Goal: Task Accomplishment & Management: Manage account settings

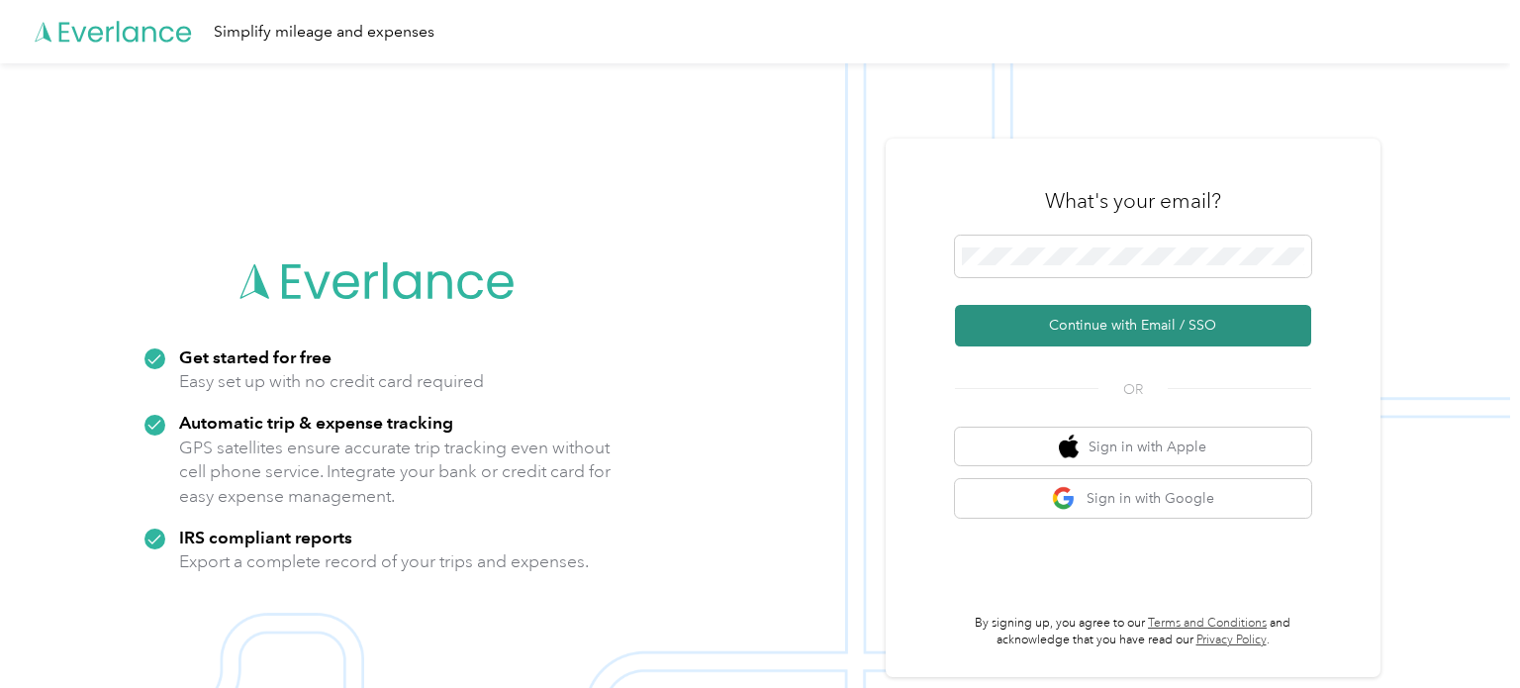
click at [1090, 320] on button "Continue with Email / SSO" at bounding box center [1133, 326] width 356 height 42
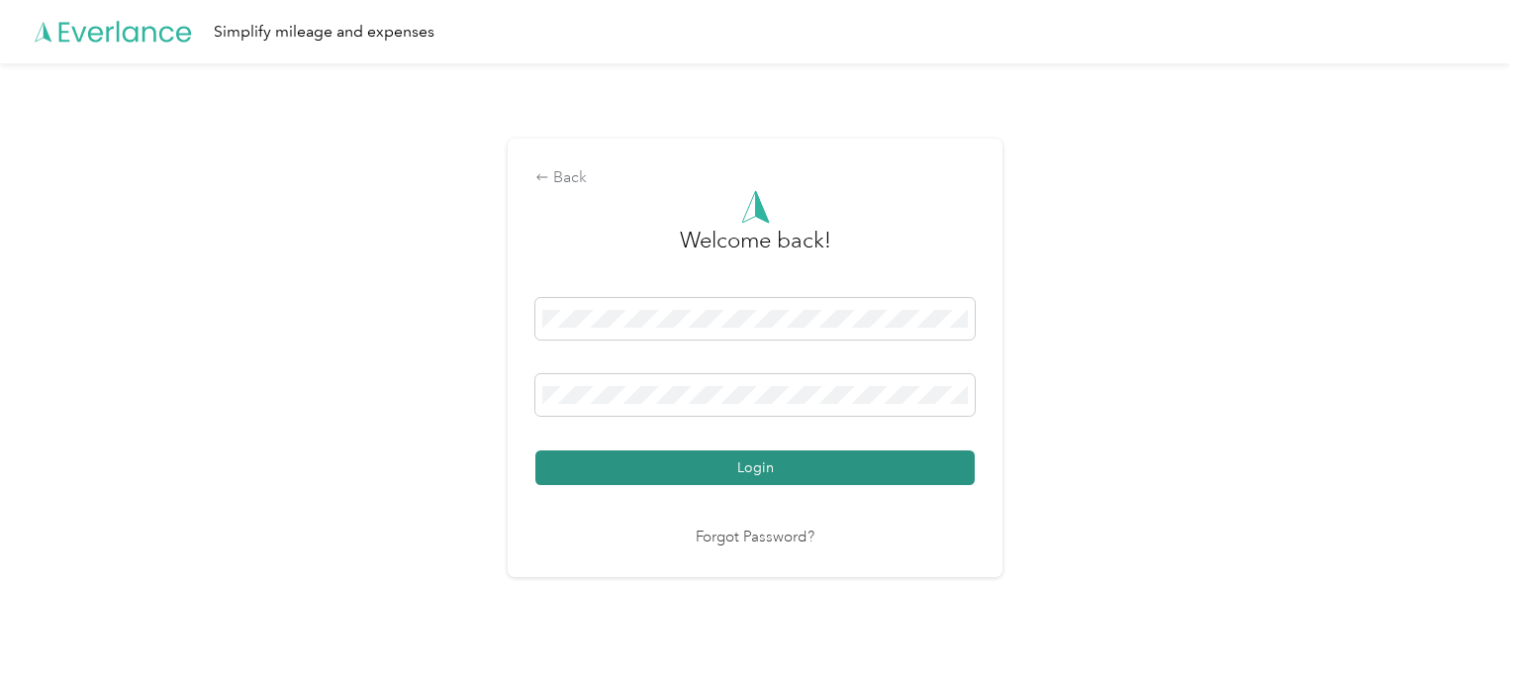
click at [801, 462] on button "Login" at bounding box center [754, 467] width 439 height 35
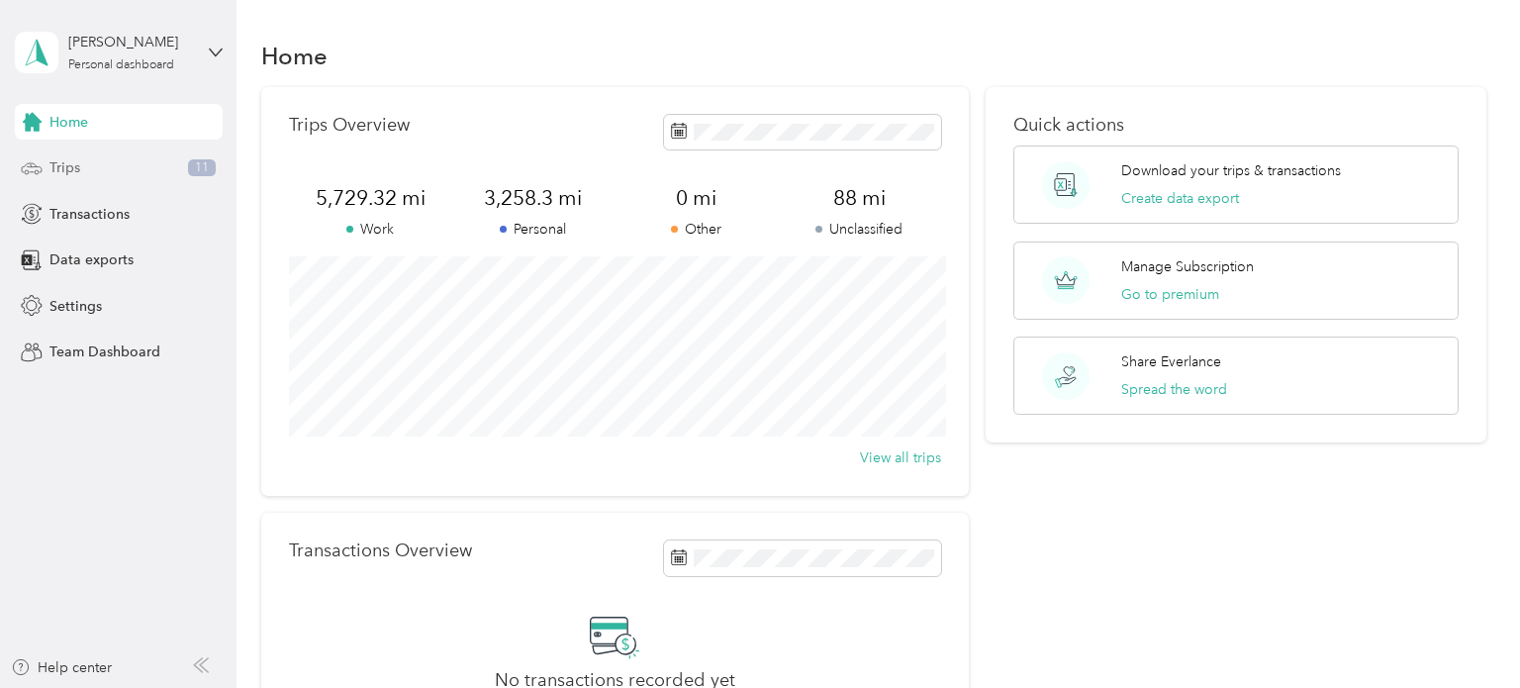
click at [92, 176] on div "Trips 11" at bounding box center [119, 168] width 208 height 36
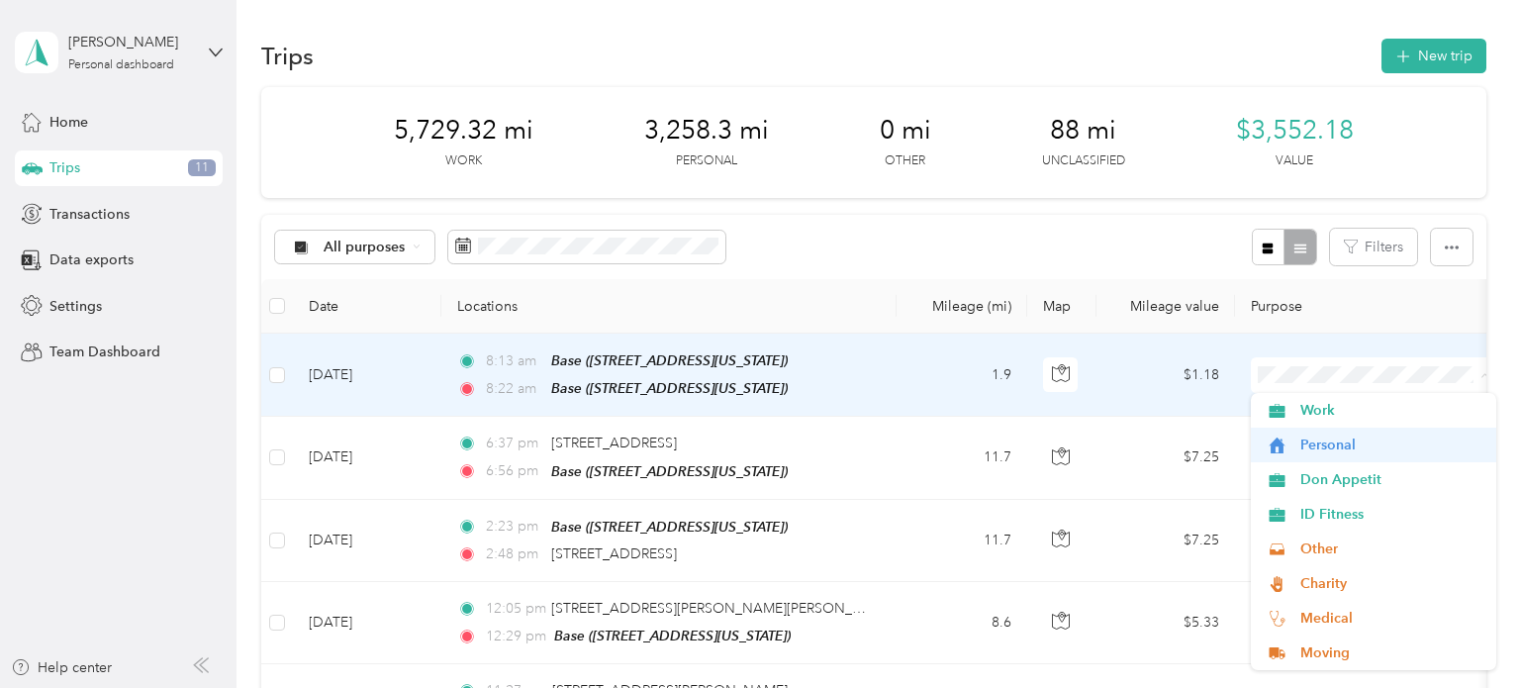
click at [1330, 439] on span "Personal" at bounding box center [1391, 444] width 183 height 21
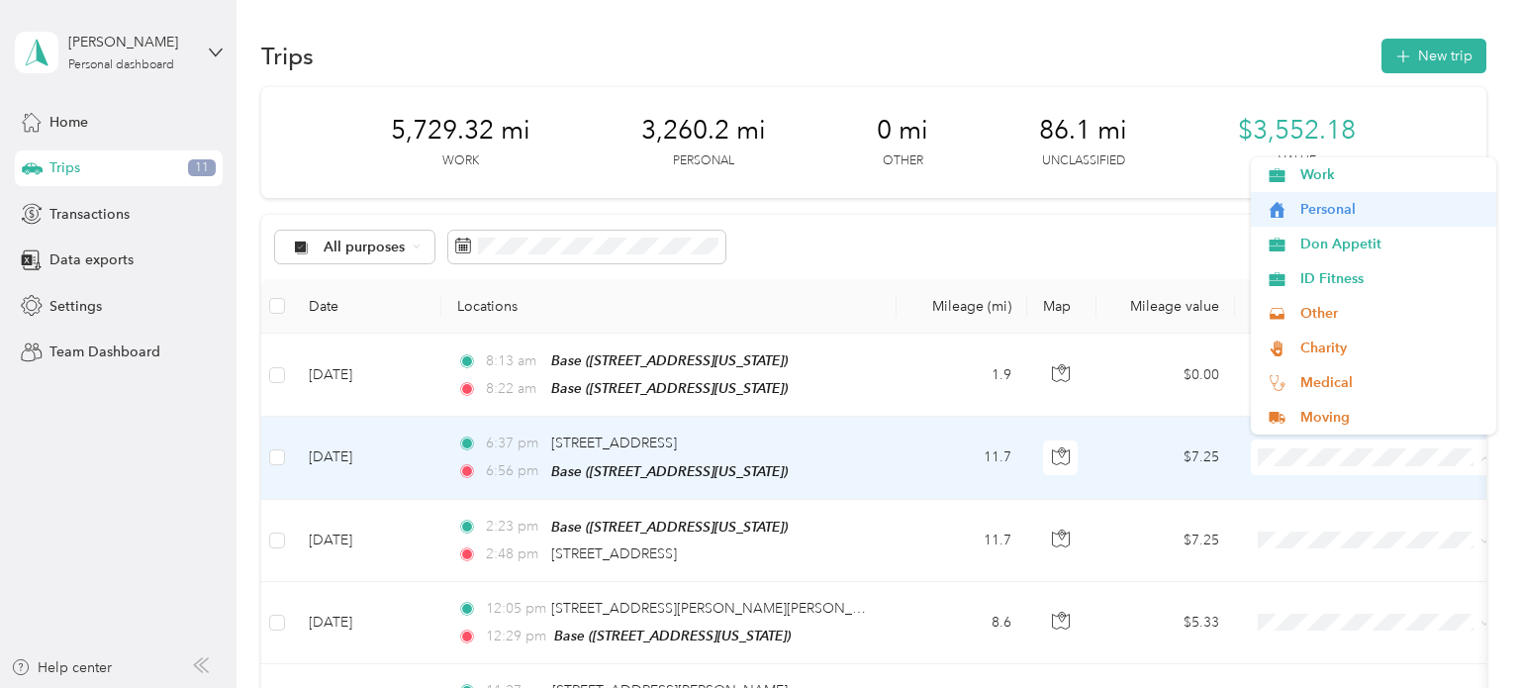
click at [1316, 212] on span "Personal" at bounding box center [1391, 209] width 183 height 21
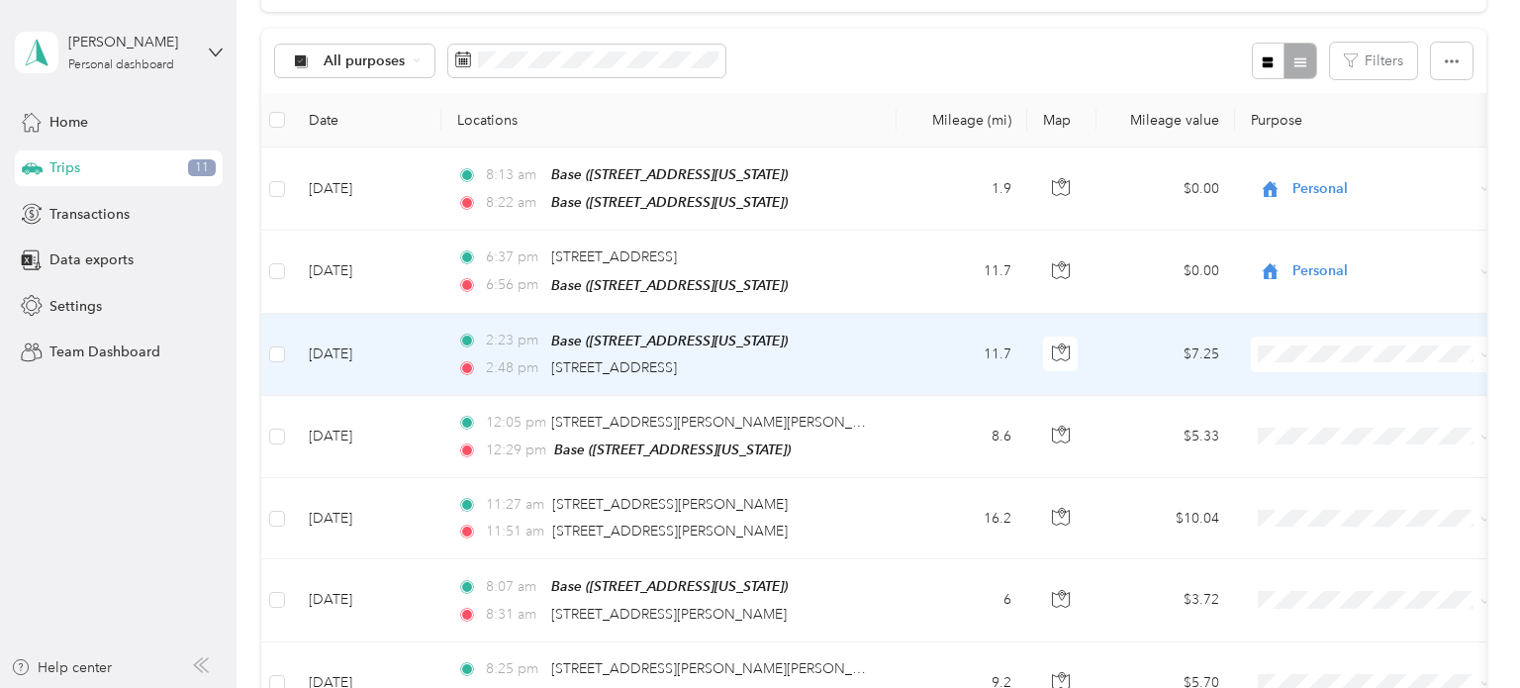
scroll to position [196, 0]
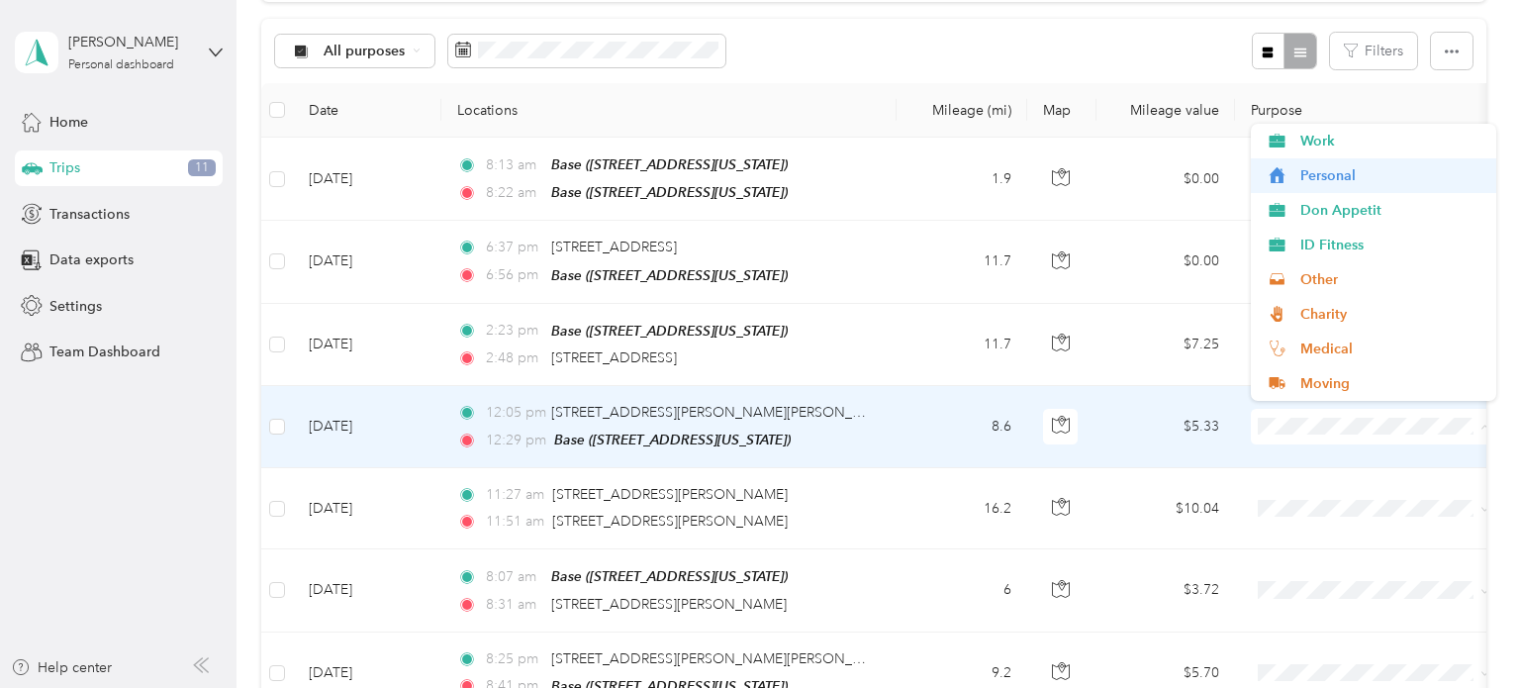
click at [1331, 183] on span "Personal" at bounding box center [1391, 175] width 183 height 21
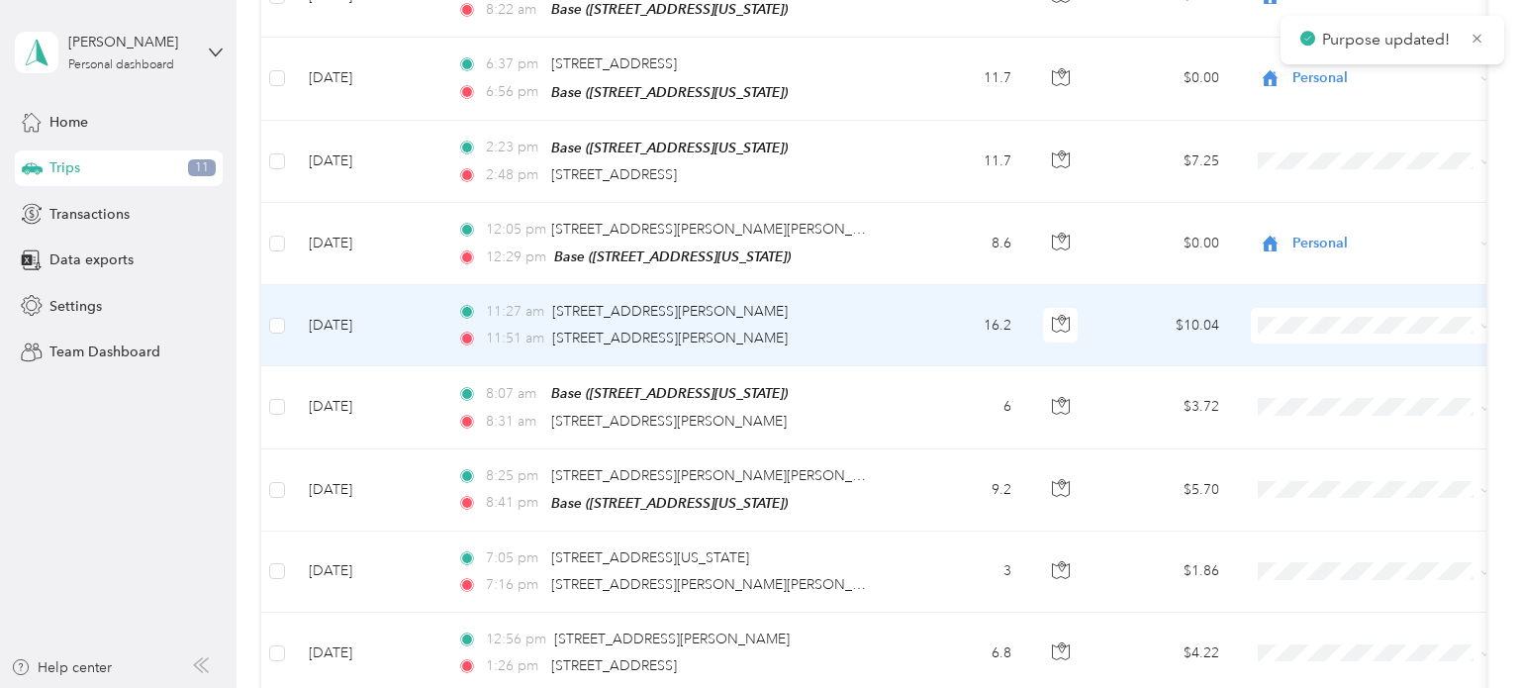
scroll to position [380, 0]
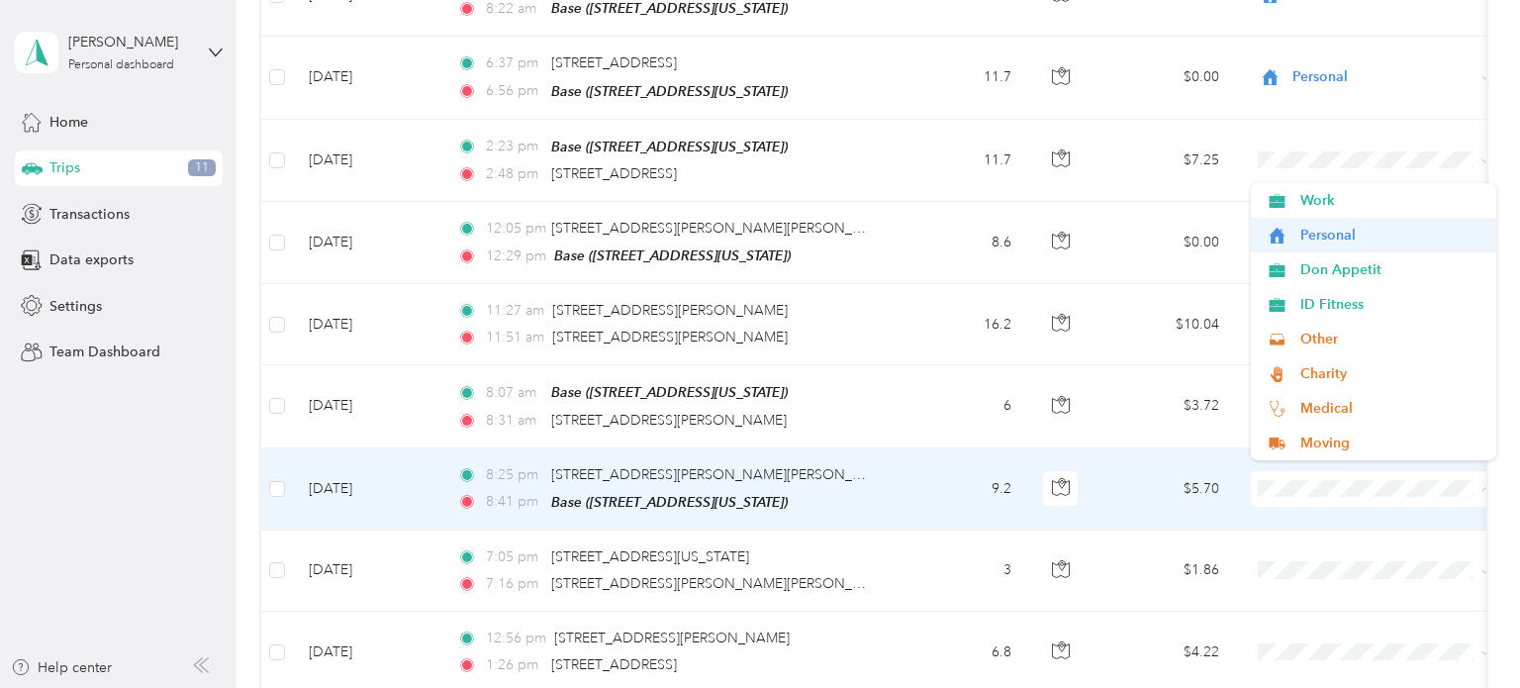
click at [1306, 236] on span "Personal" at bounding box center [1391, 235] width 183 height 21
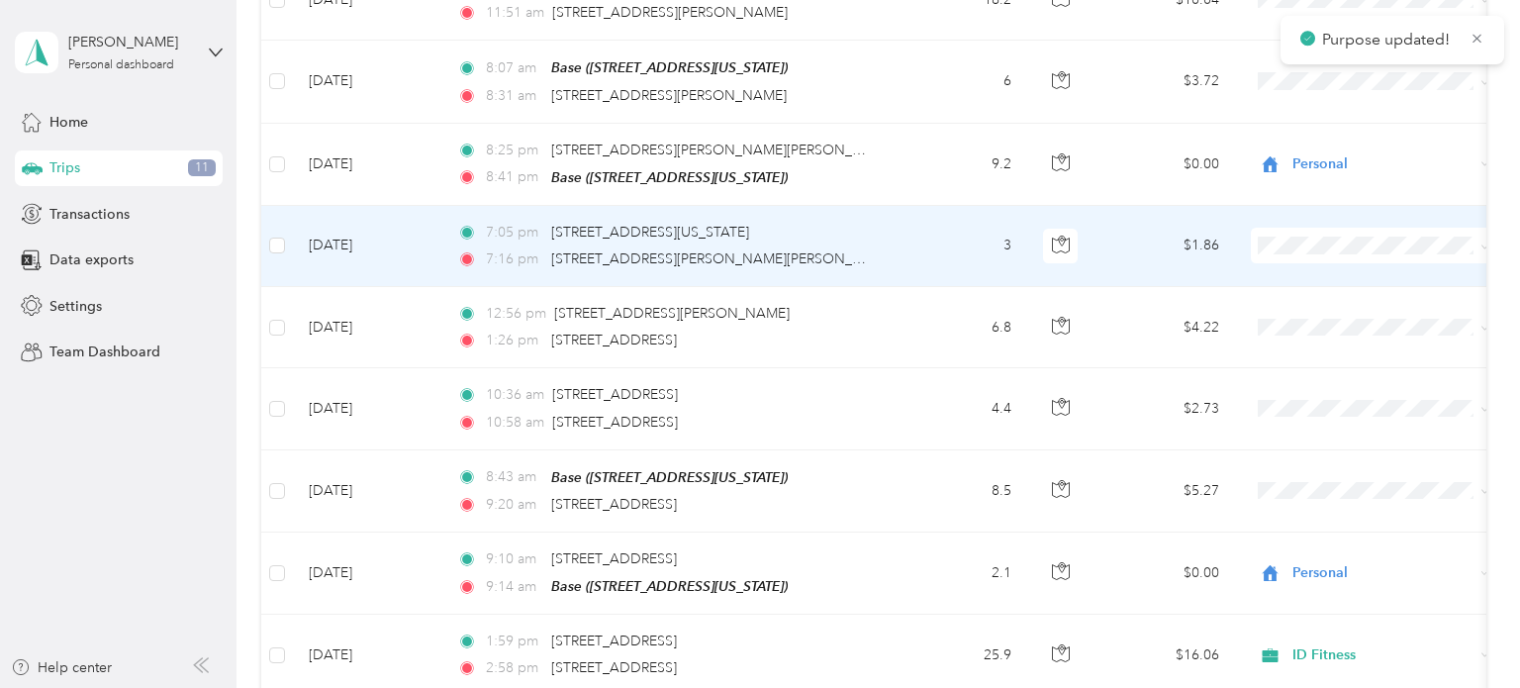
scroll to position [708, 0]
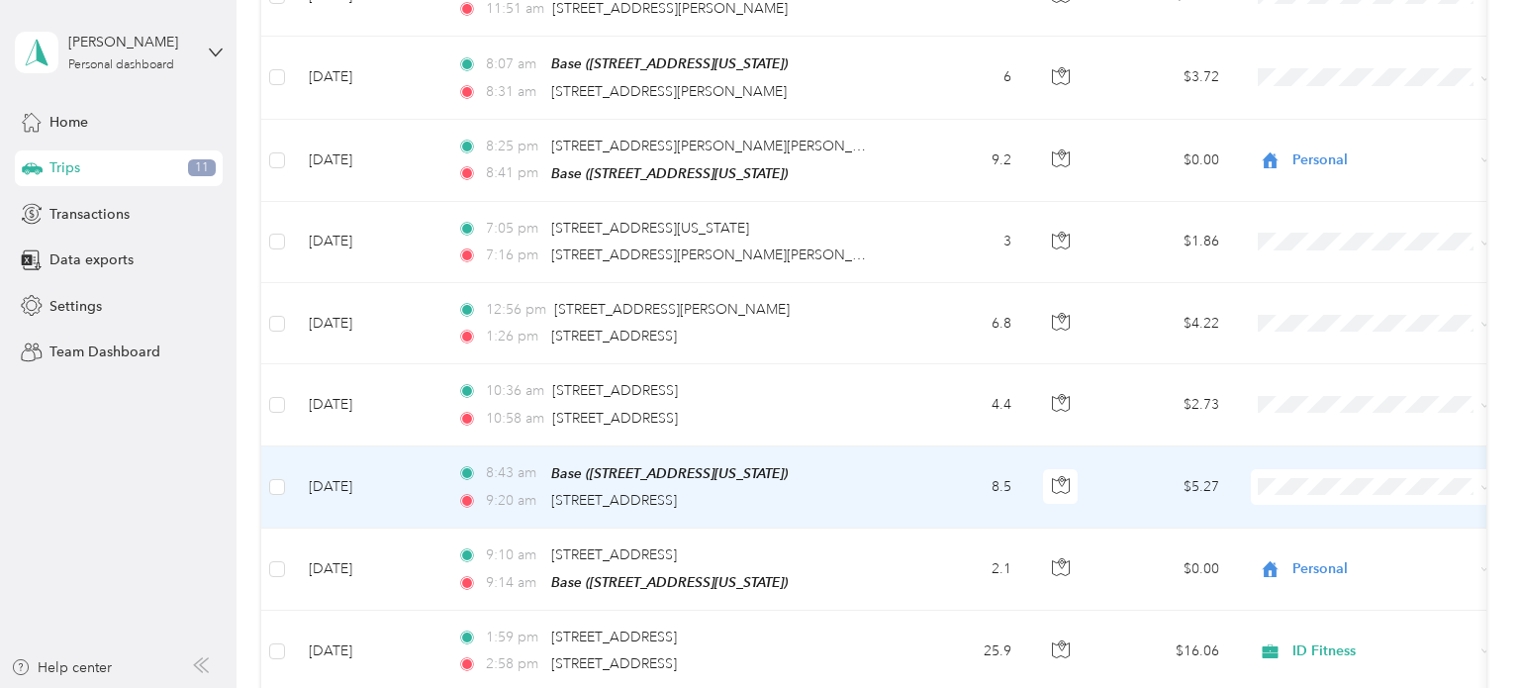
click at [925, 479] on td "8.5" at bounding box center [961, 487] width 131 height 82
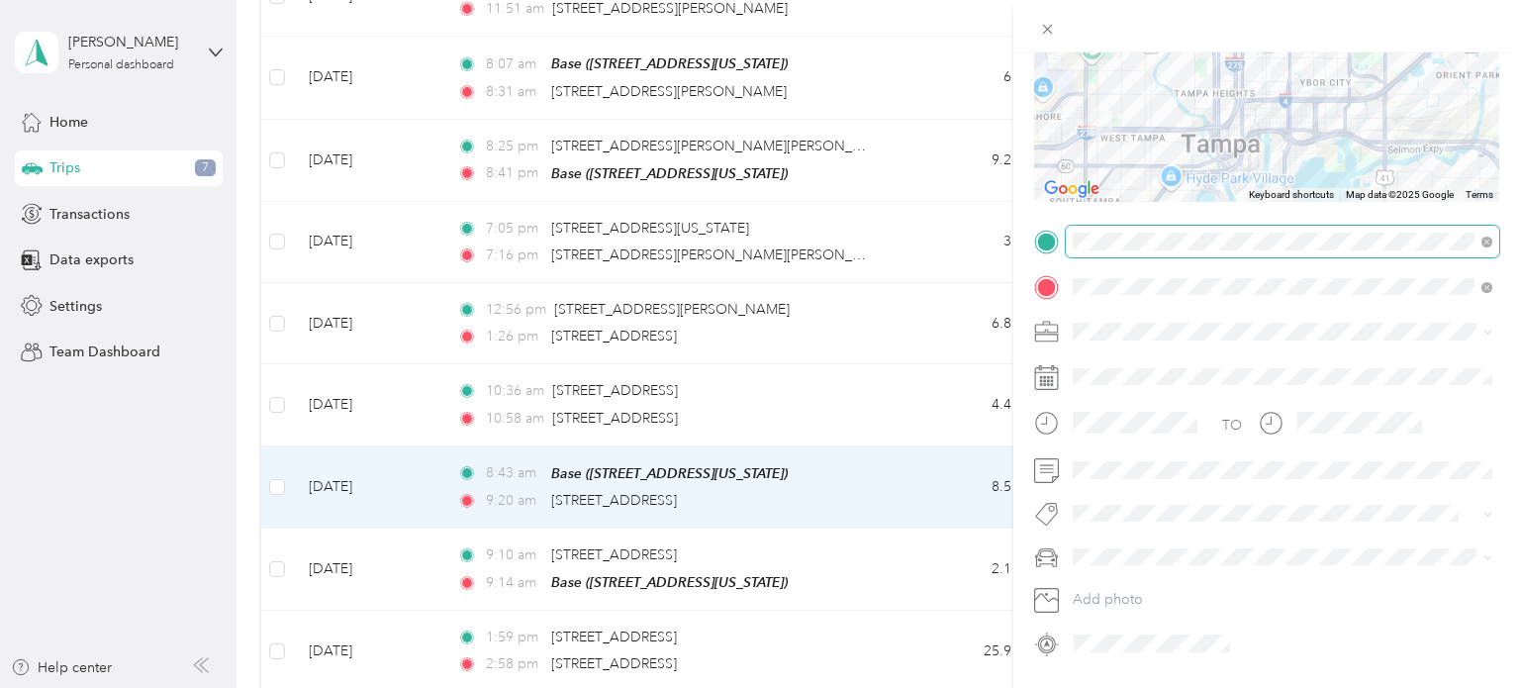
scroll to position [289, 0]
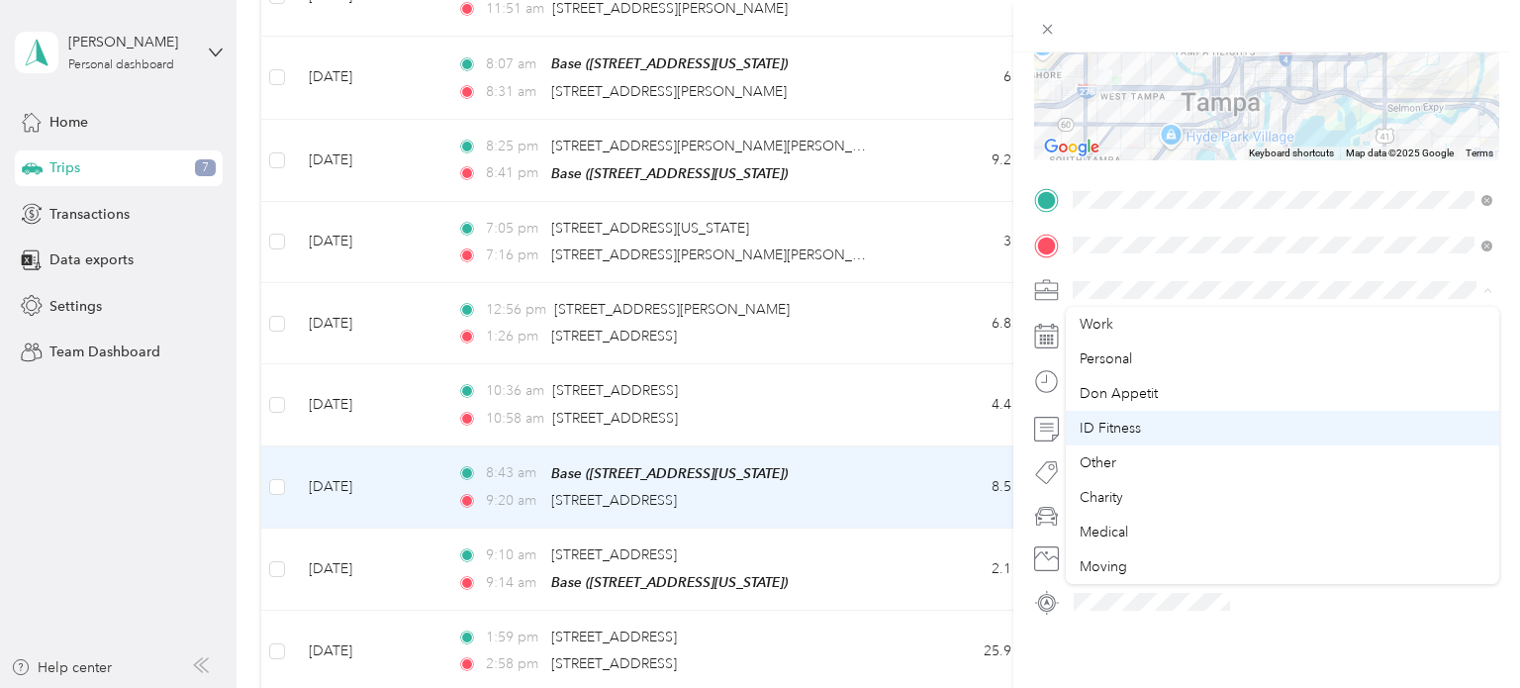
click at [1128, 420] on span "ID Fitness" at bounding box center [1109, 428] width 61 height 17
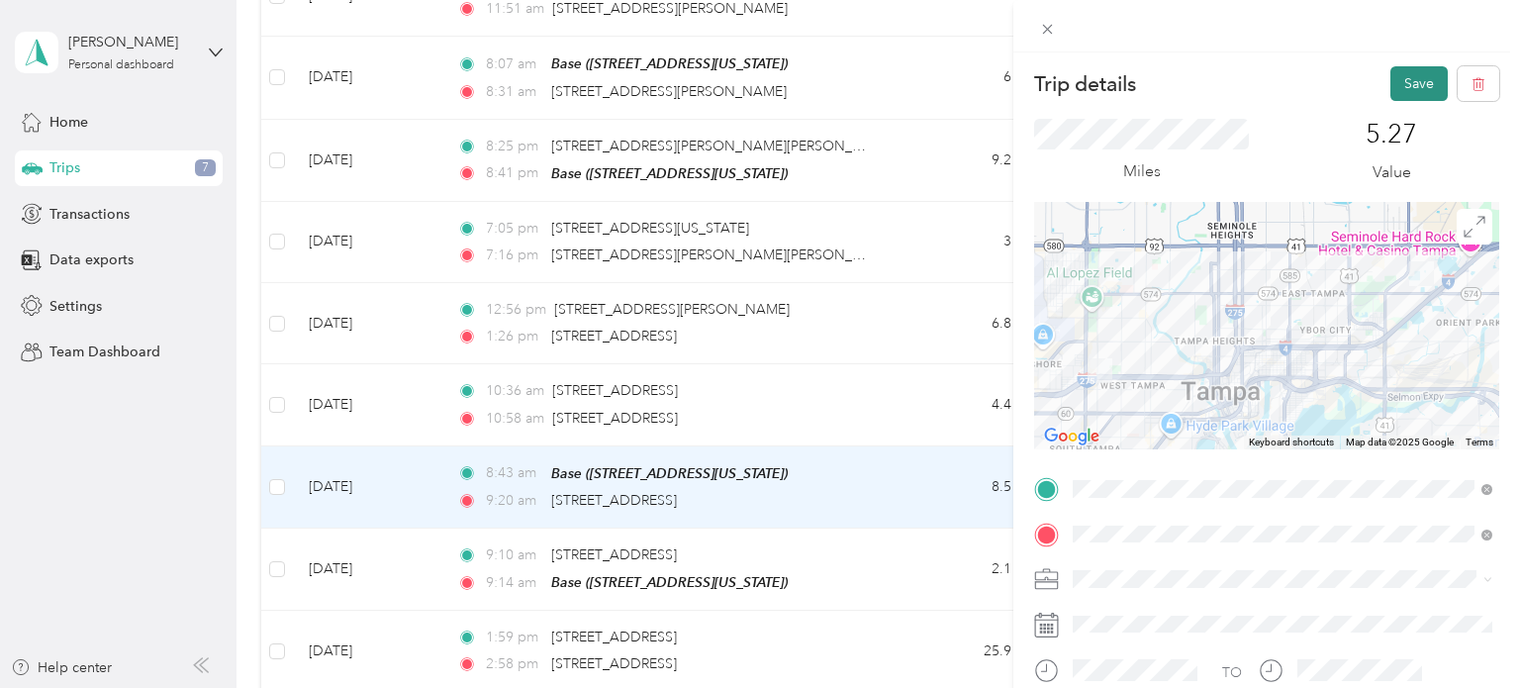
click at [1415, 93] on button "Save" at bounding box center [1418, 83] width 57 height 35
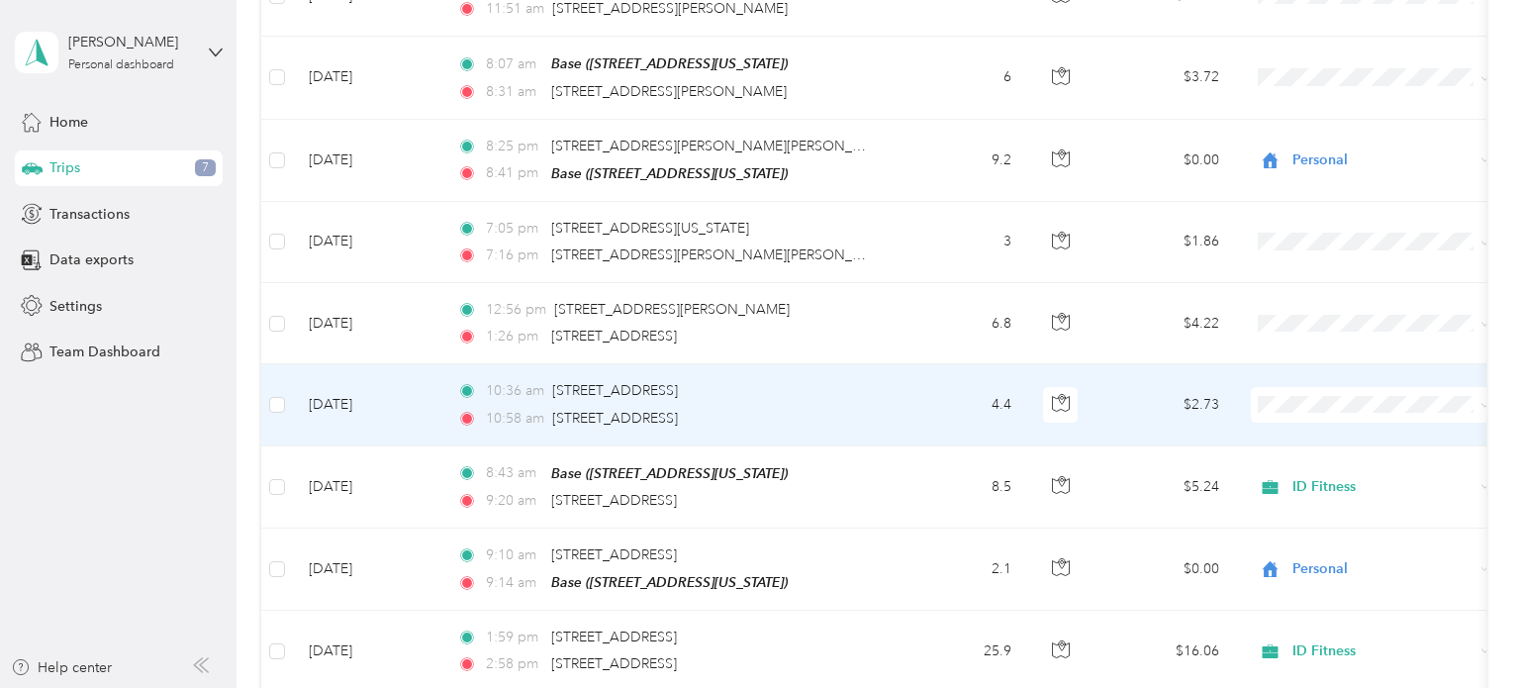
click at [901, 395] on td "4.4" at bounding box center [961, 404] width 131 height 81
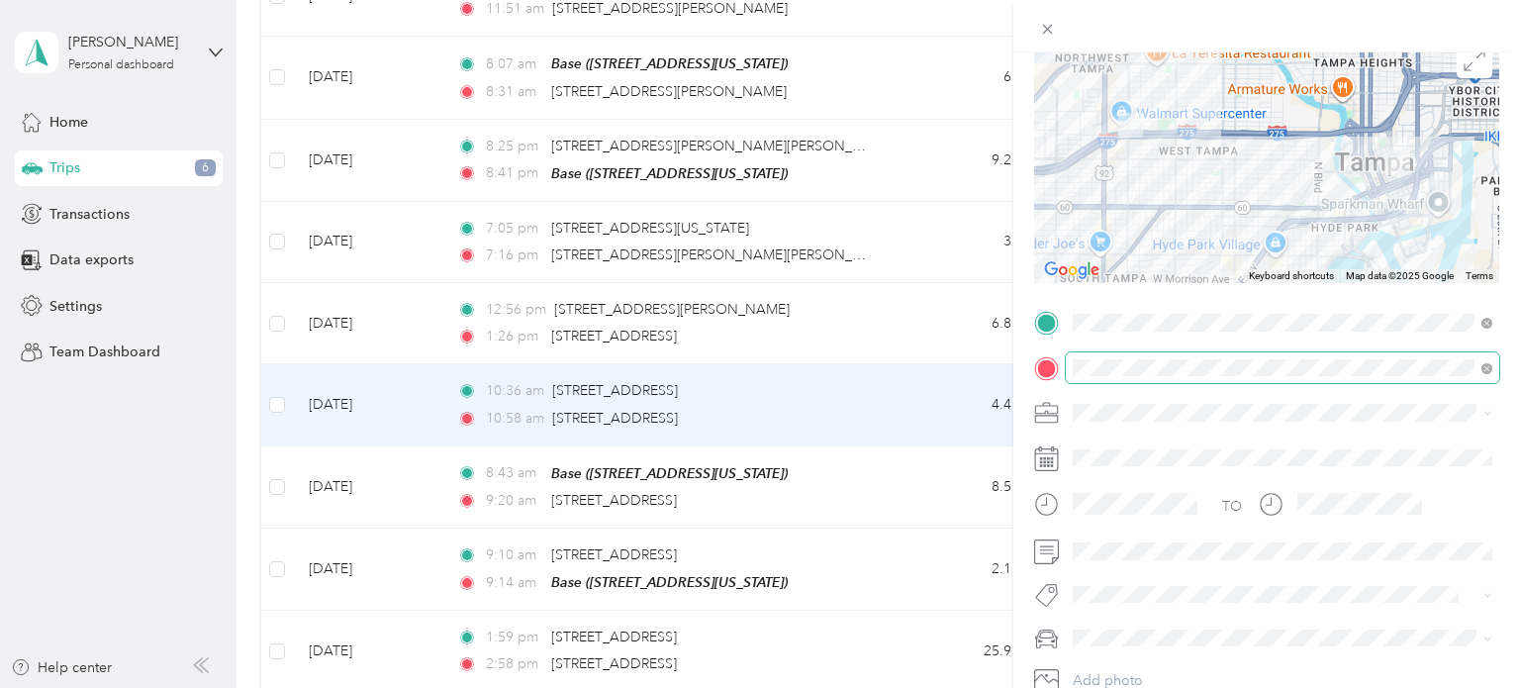
scroll to position [202, 0]
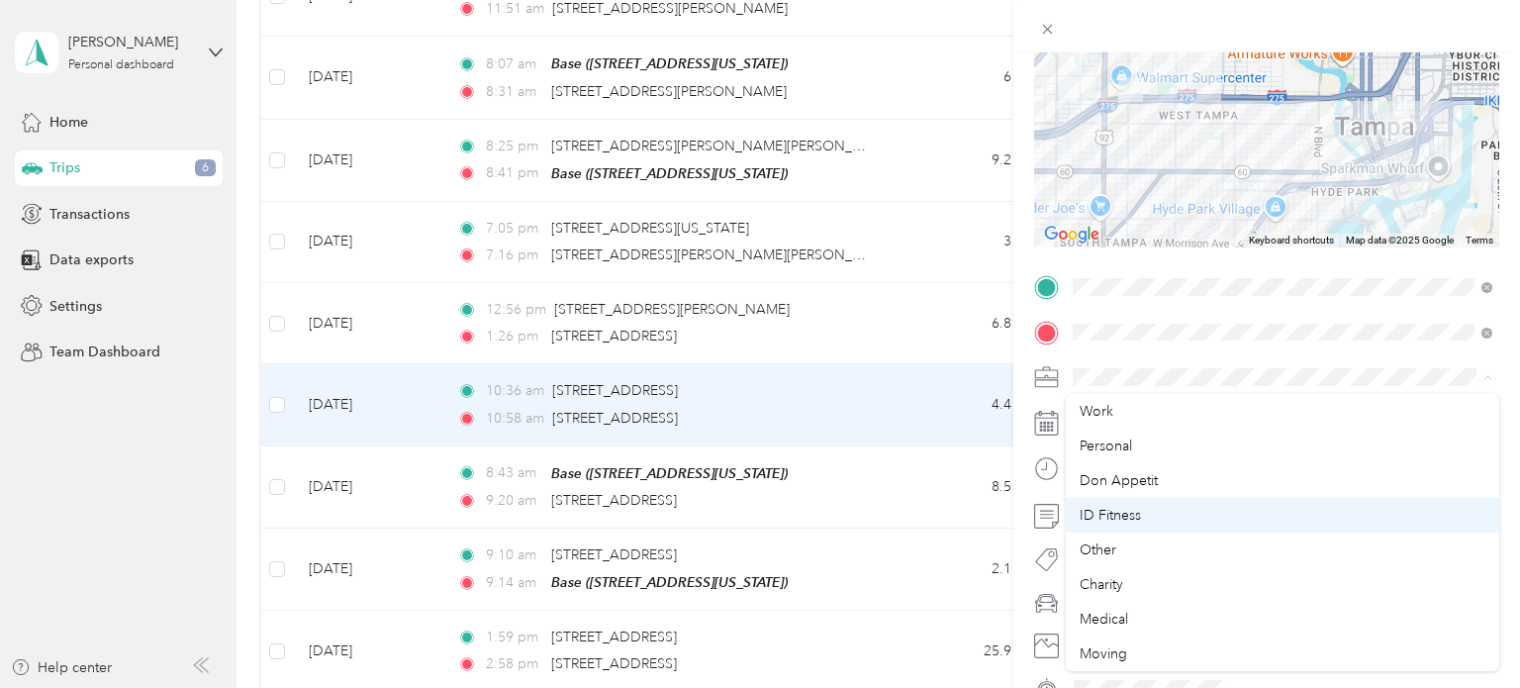
click at [1146, 506] on div "ID Fitness" at bounding box center [1282, 515] width 406 height 21
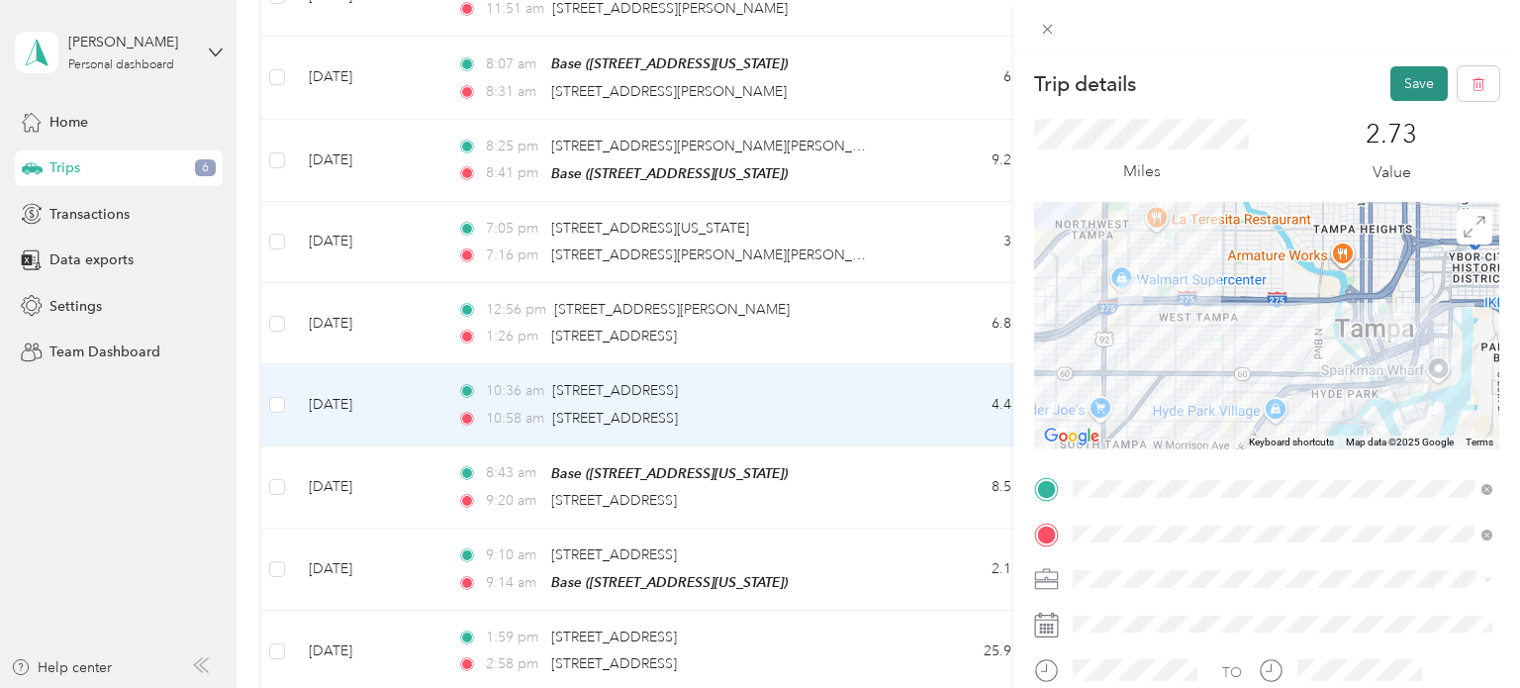
click at [1418, 80] on button "Save" at bounding box center [1418, 83] width 57 height 35
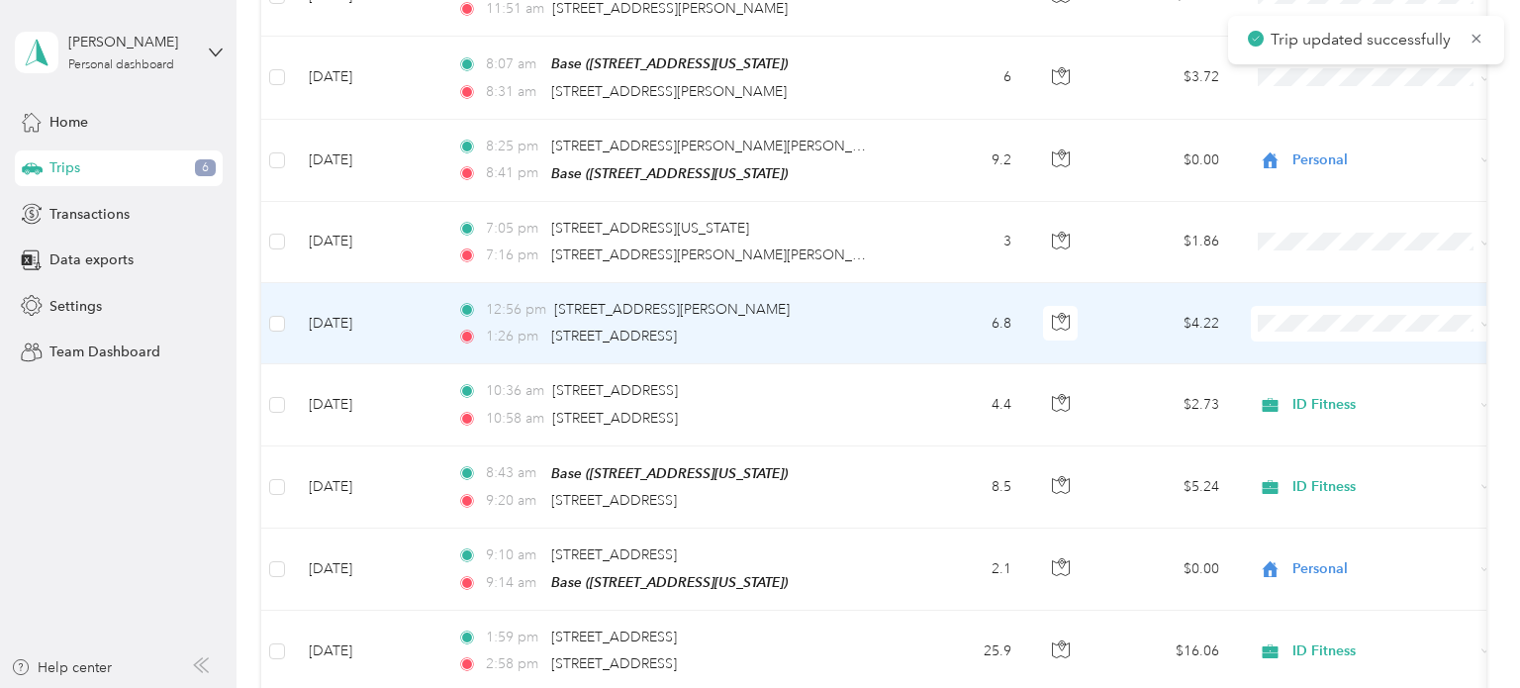
click at [923, 329] on td "6.8" at bounding box center [961, 323] width 131 height 81
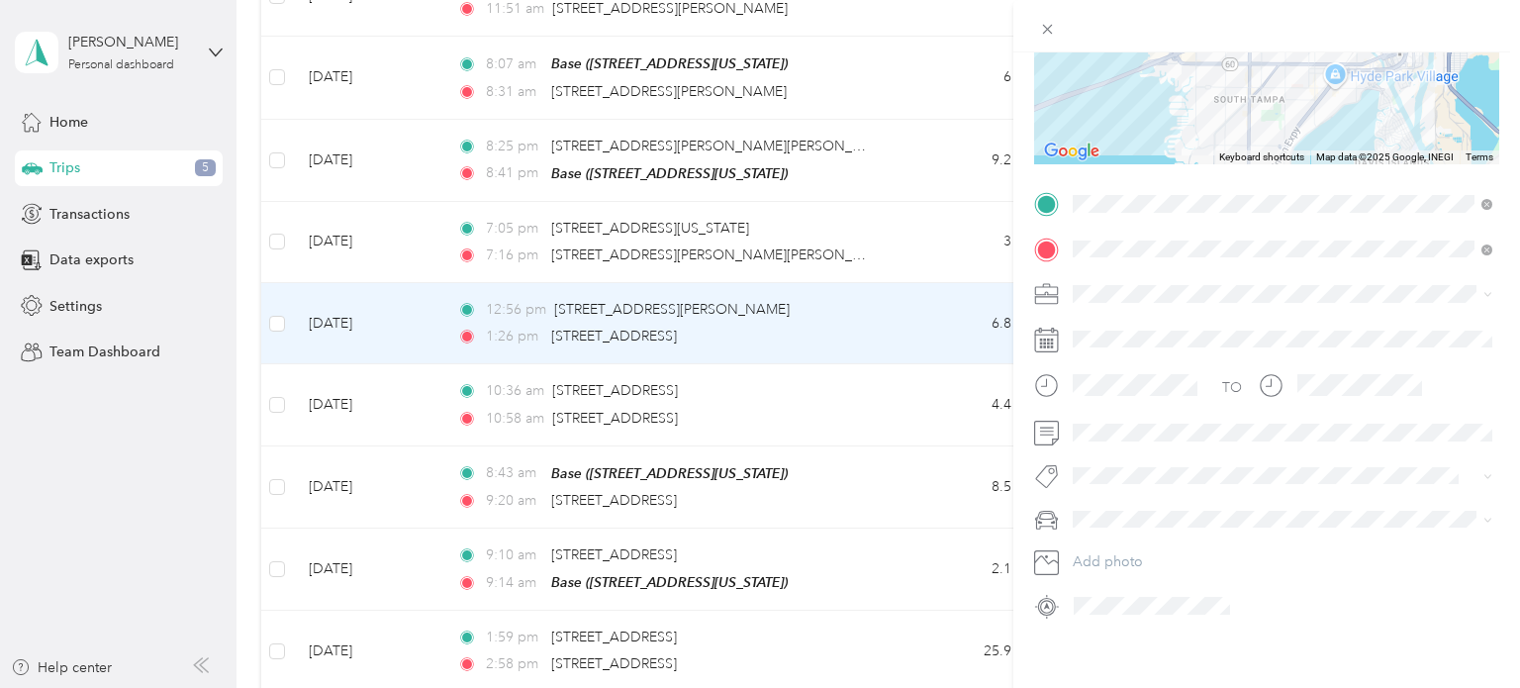
scroll to position [289, 0]
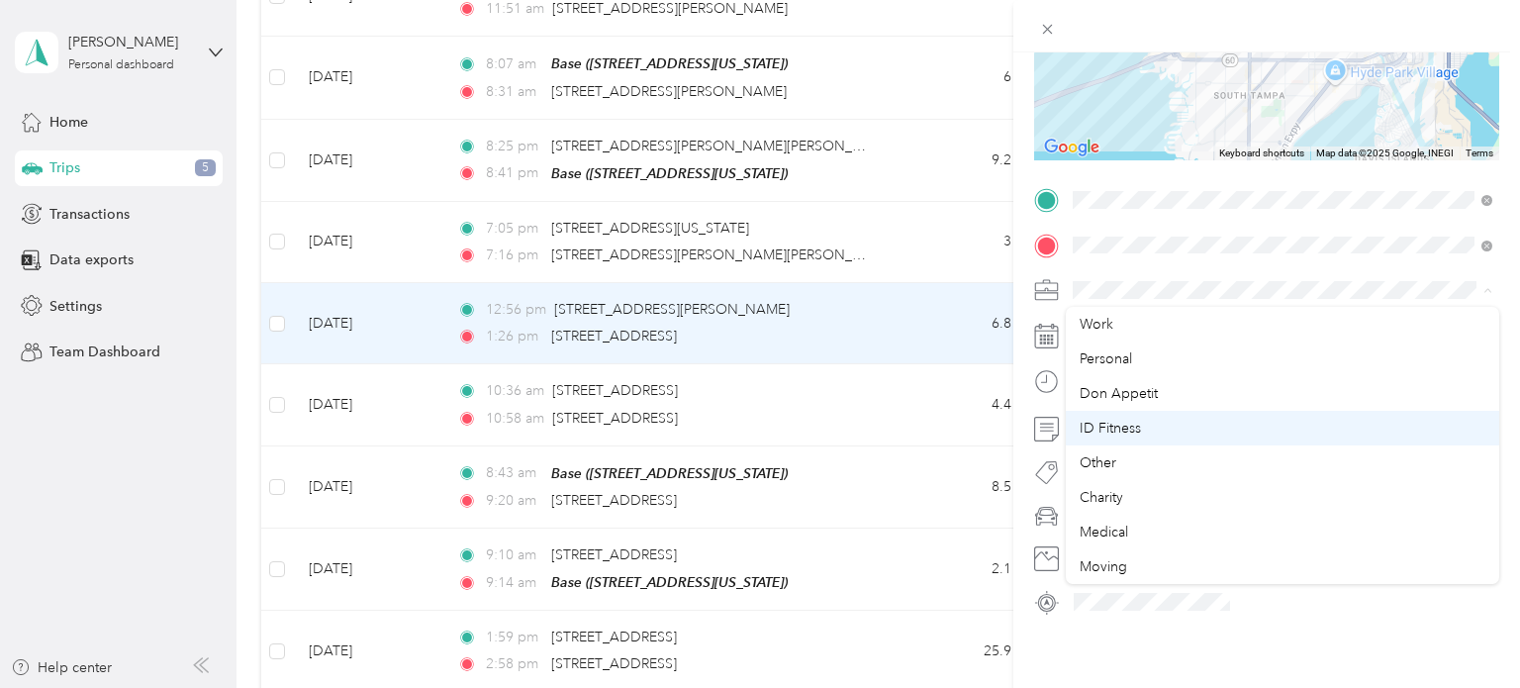
click at [1136, 433] on span "ID Fitness" at bounding box center [1109, 428] width 61 height 17
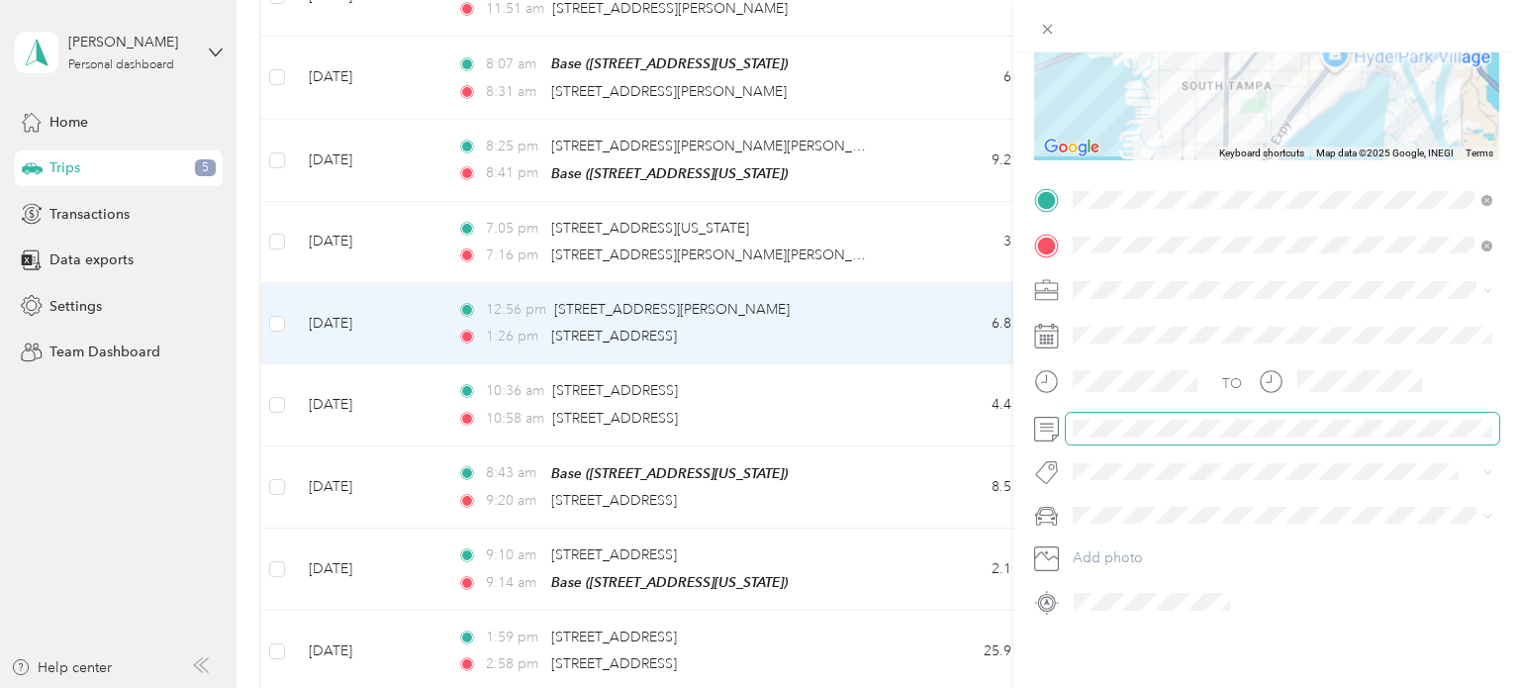
scroll to position [0, 0]
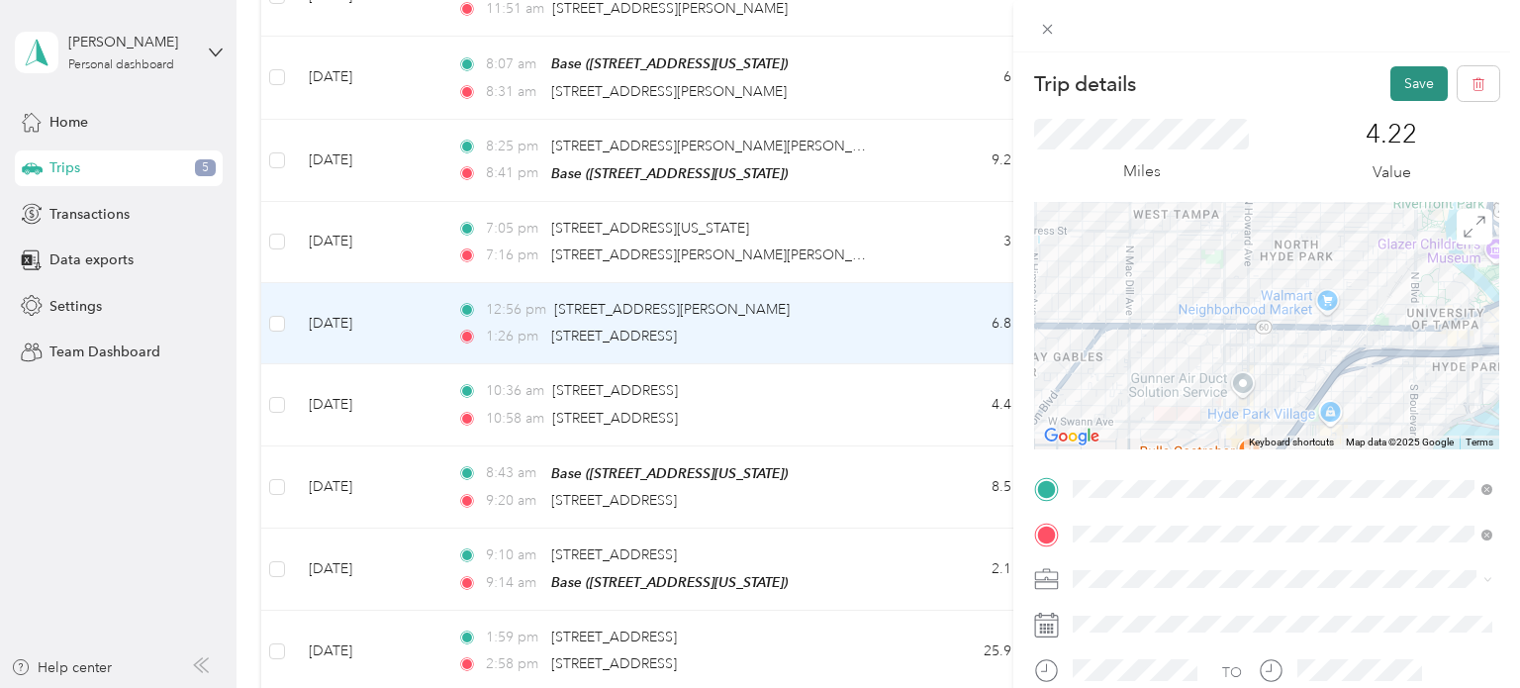
click at [1403, 82] on button "Save" at bounding box center [1418, 83] width 57 height 35
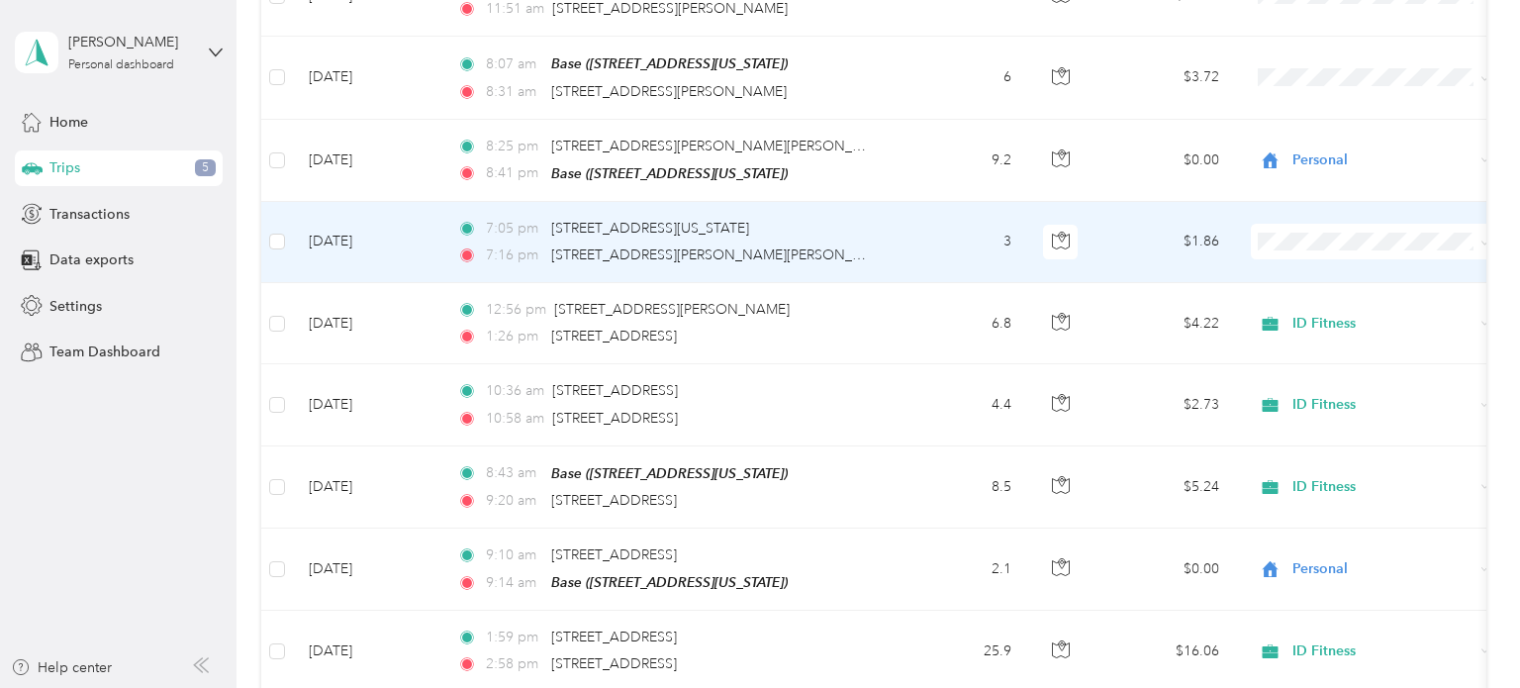
click at [966, 239] on td "3" at bounding box center [961, 242] width 131 height 81
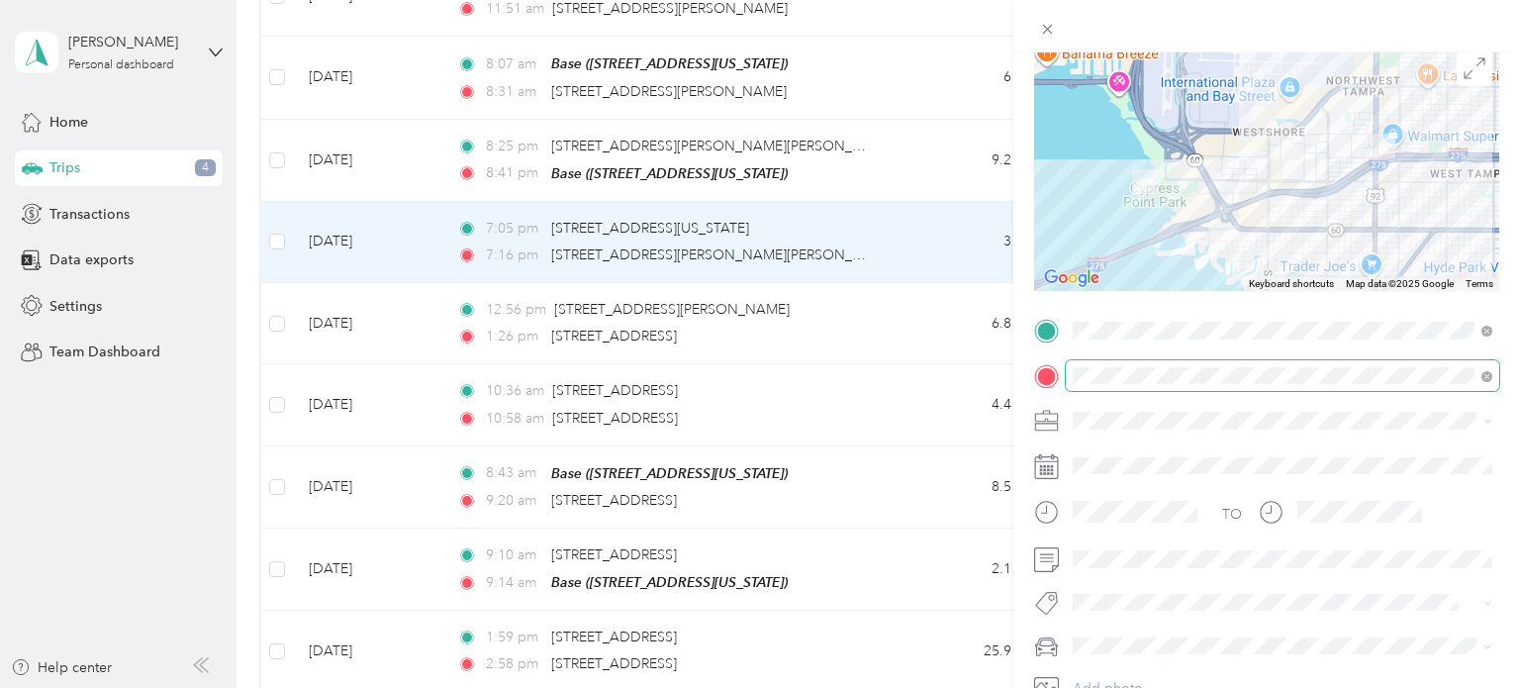
scroll to position [207, 0]
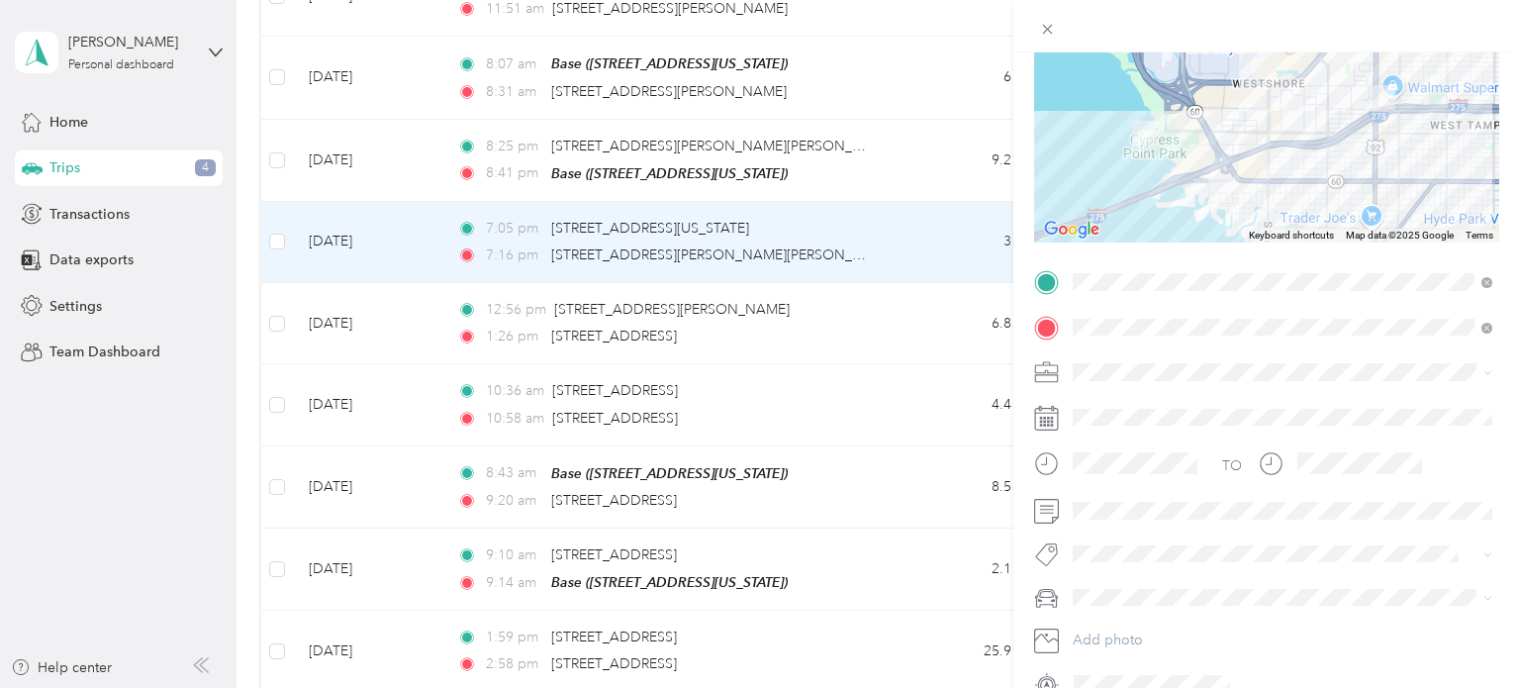
click at [1123, 385] on span at bounding box center [1282, 372] width 433 height 32
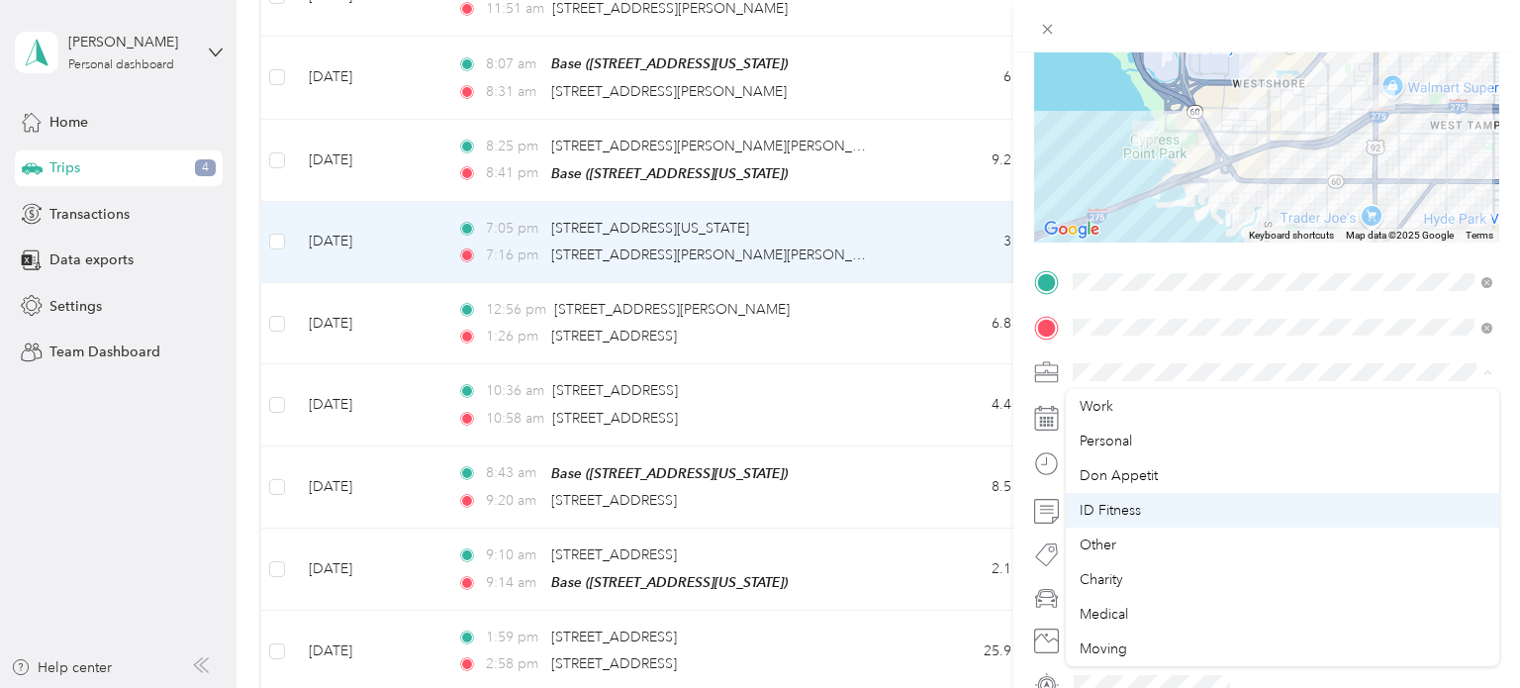
click at [1139, 504] on span "ID Fitness" at bounding box center [1109, 510] width 61 height 17
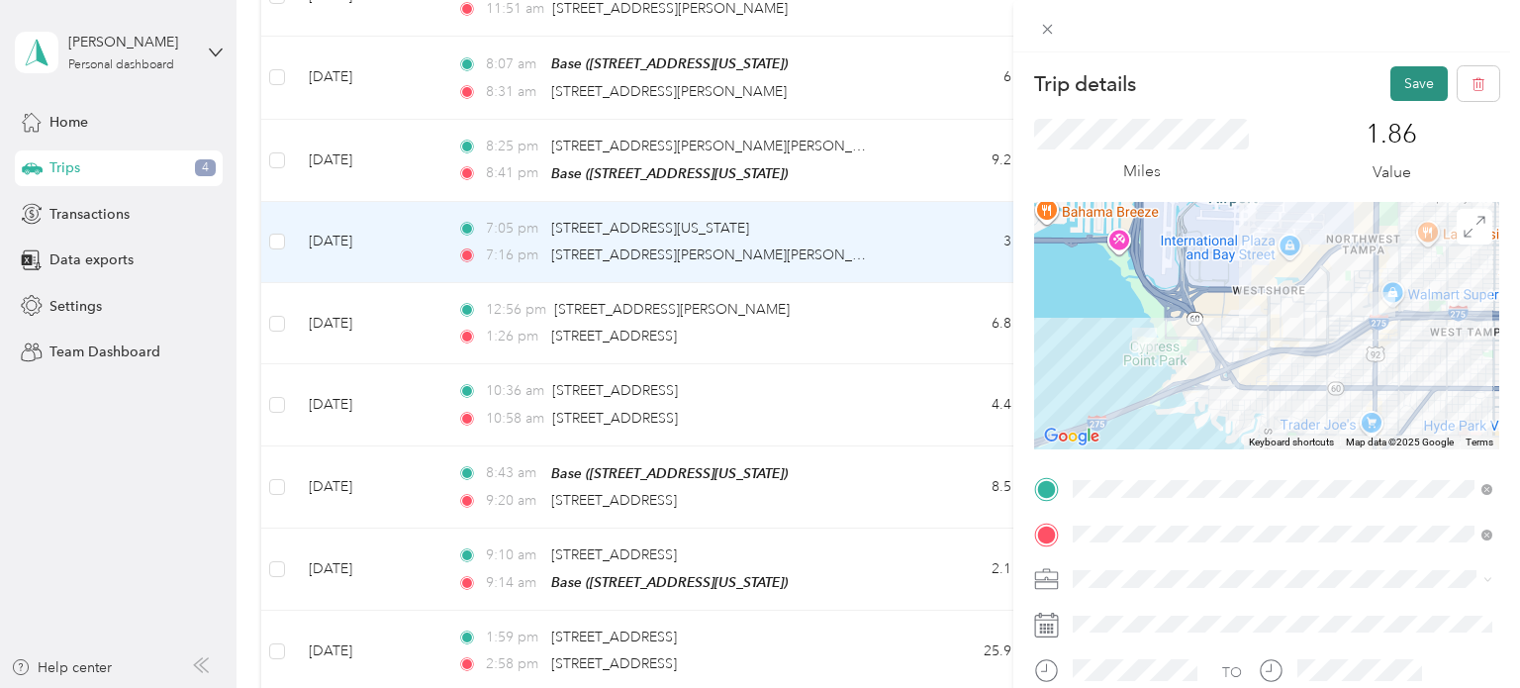
click at [1415, 81] on button "Save" at bounding box center [1418, 83] width 57 height 35
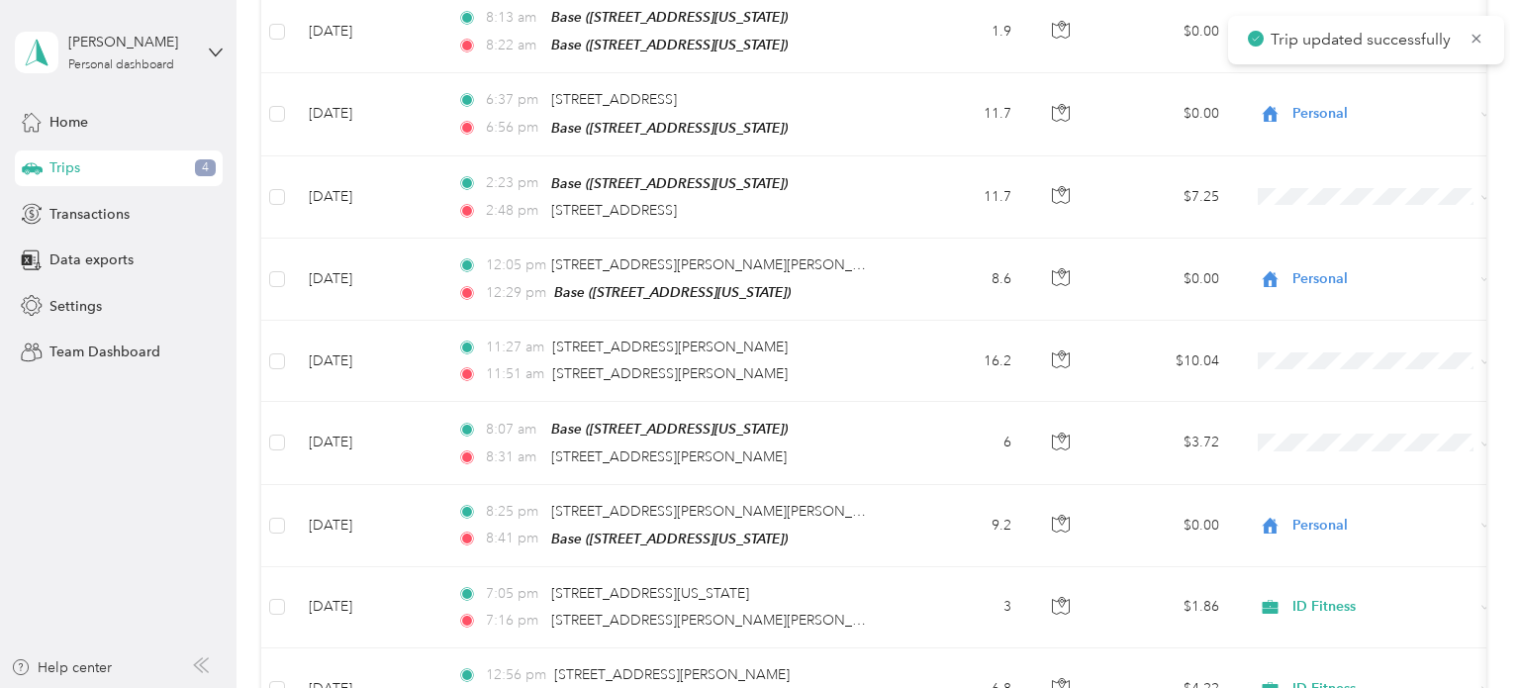
scroll to position [341, 0]
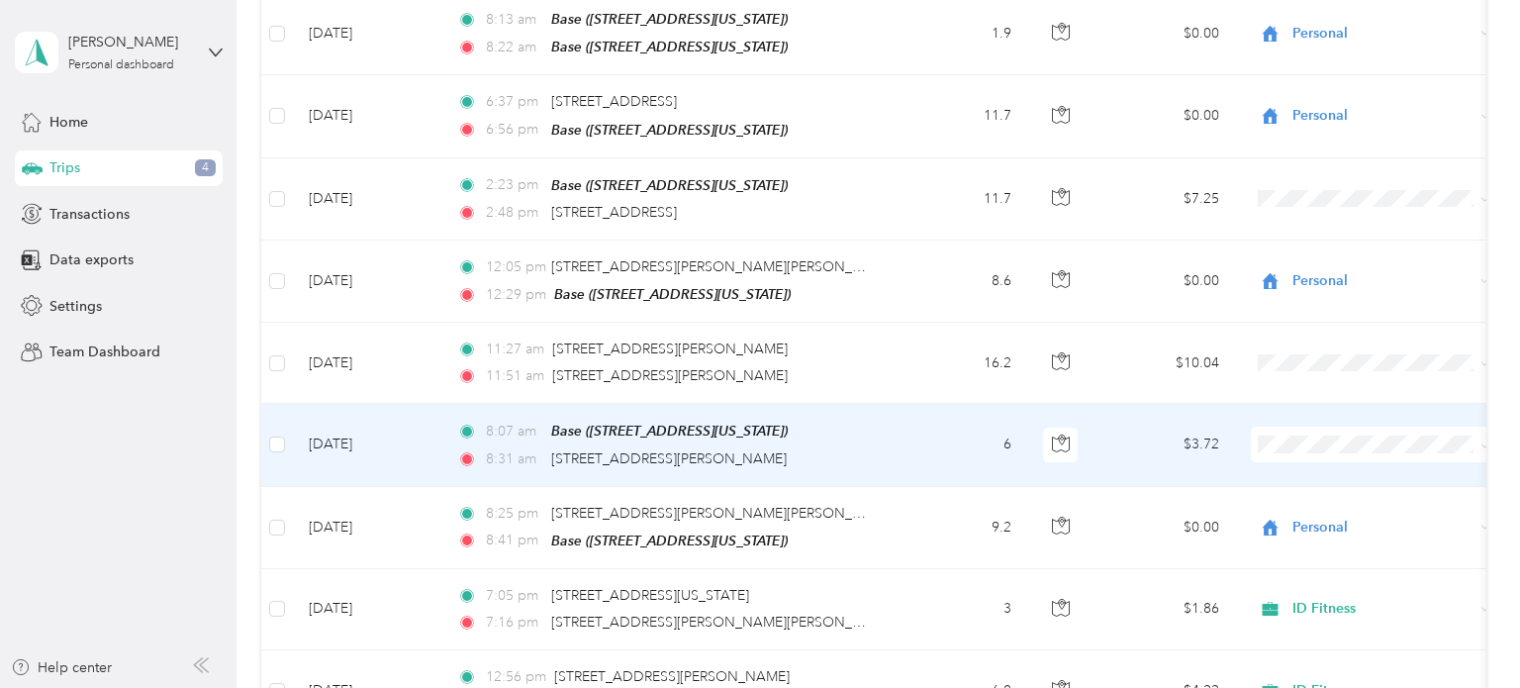
click at [916, 448] on td "6" at bounding box center [961, 445] width 131 height 82
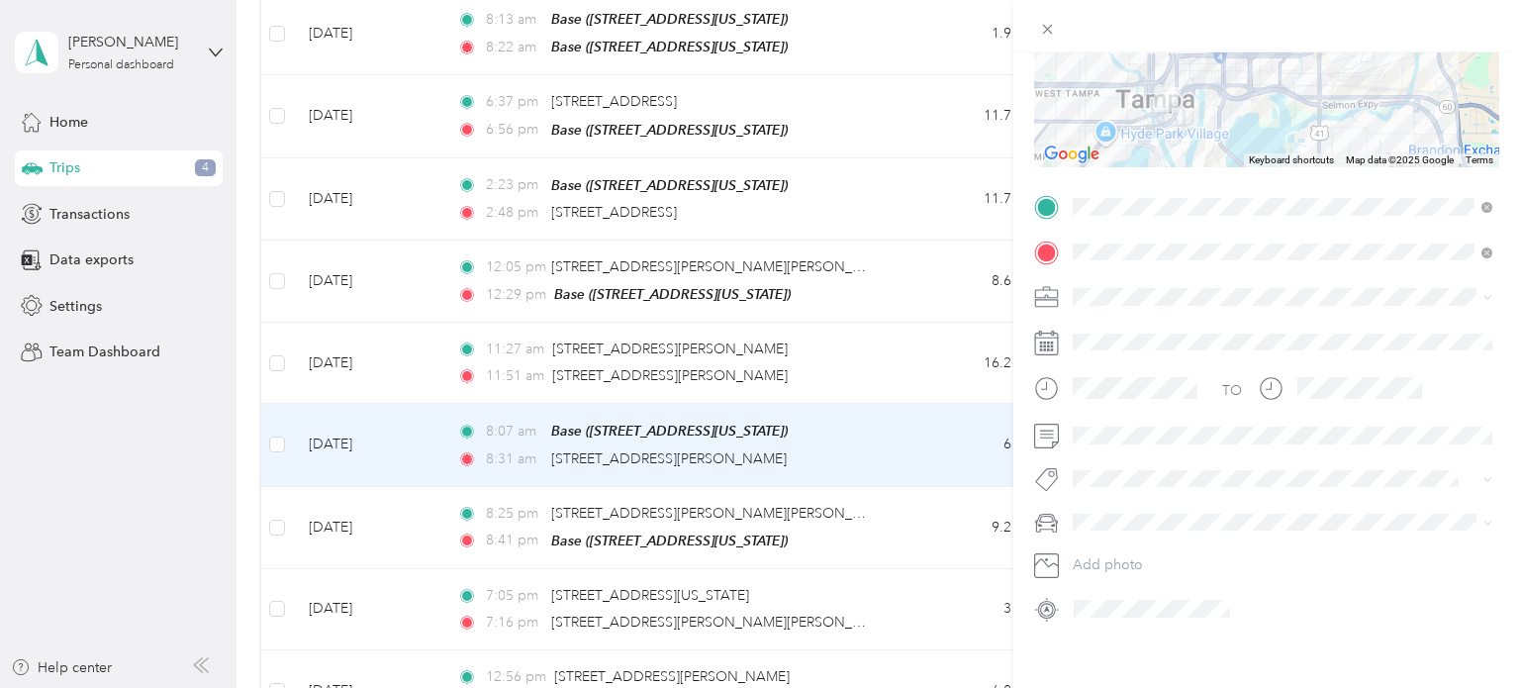
scroll to position [289, 0]
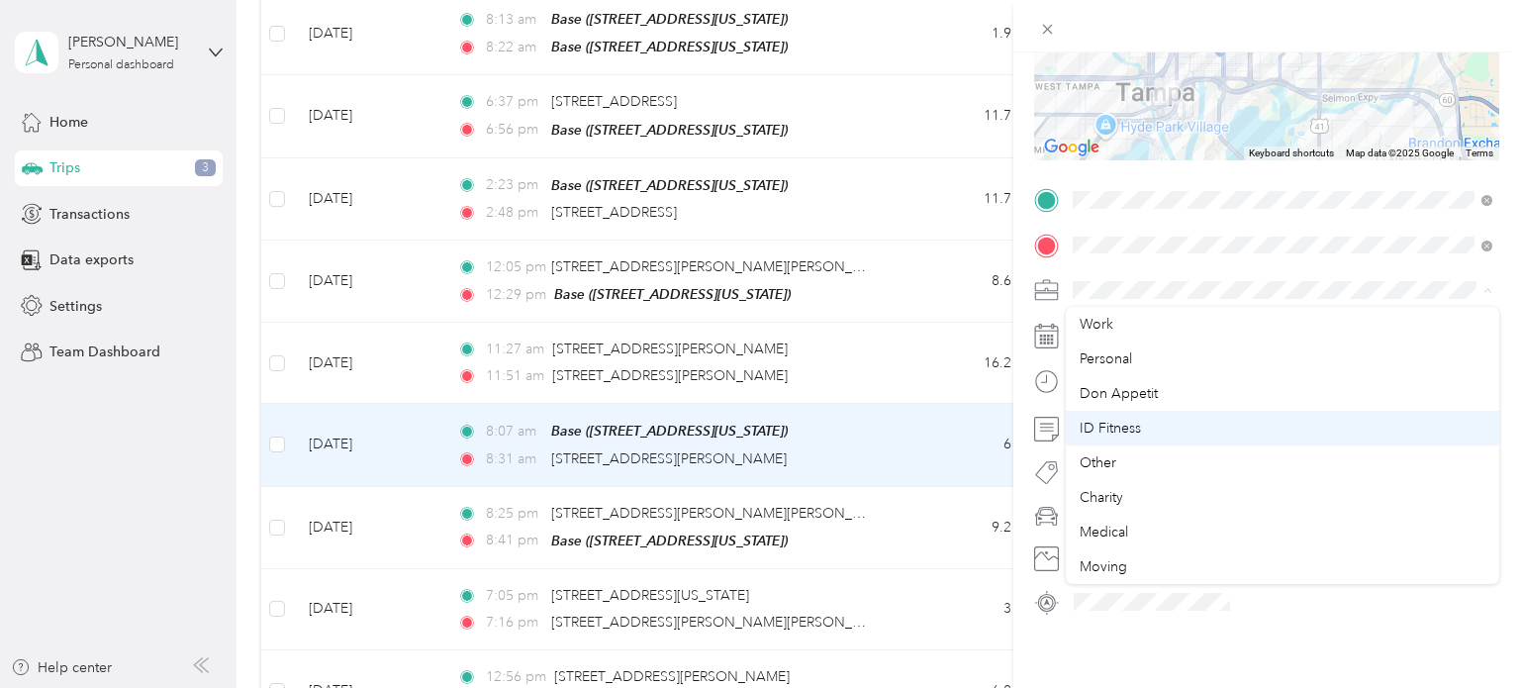
click at [1149, 434] on div "ID Fitness" at bounding box center [1282, 428] width 406 height 21
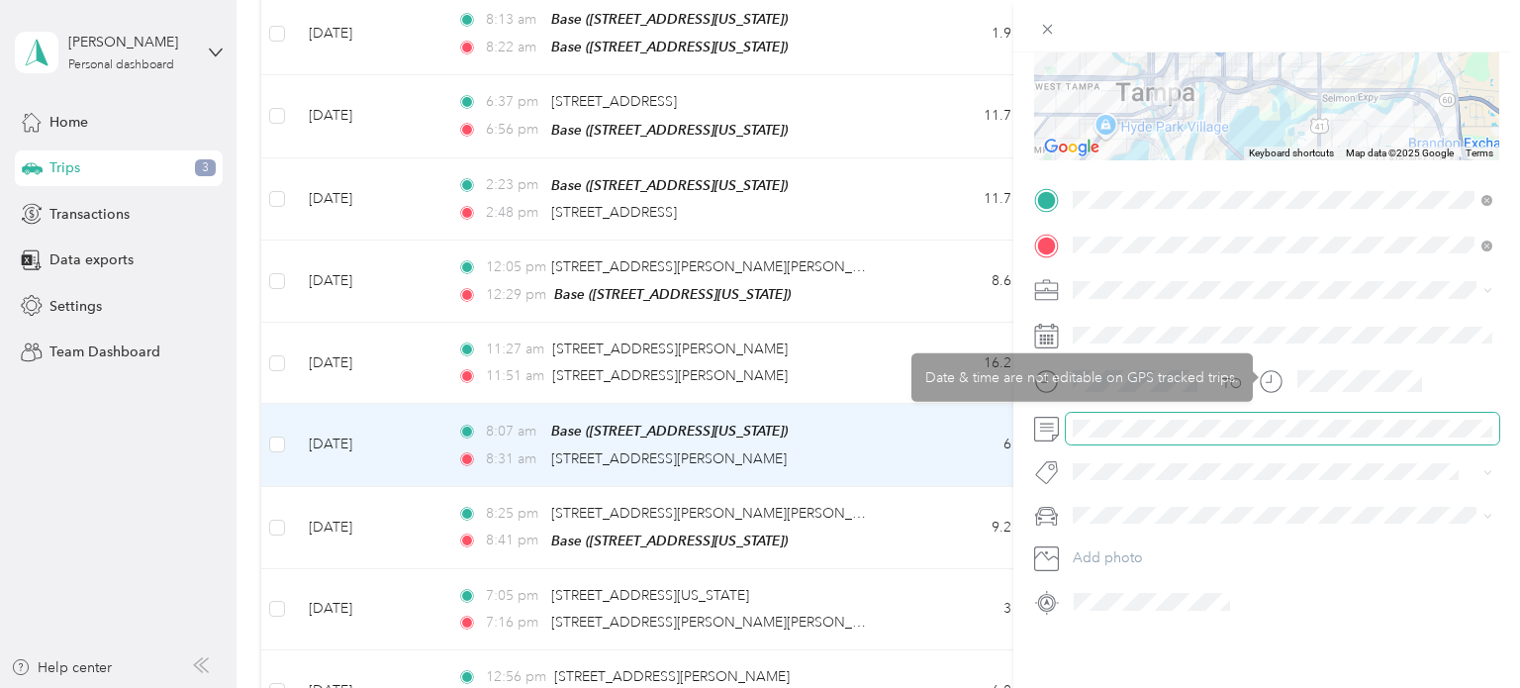
scroll to position [0, 0]
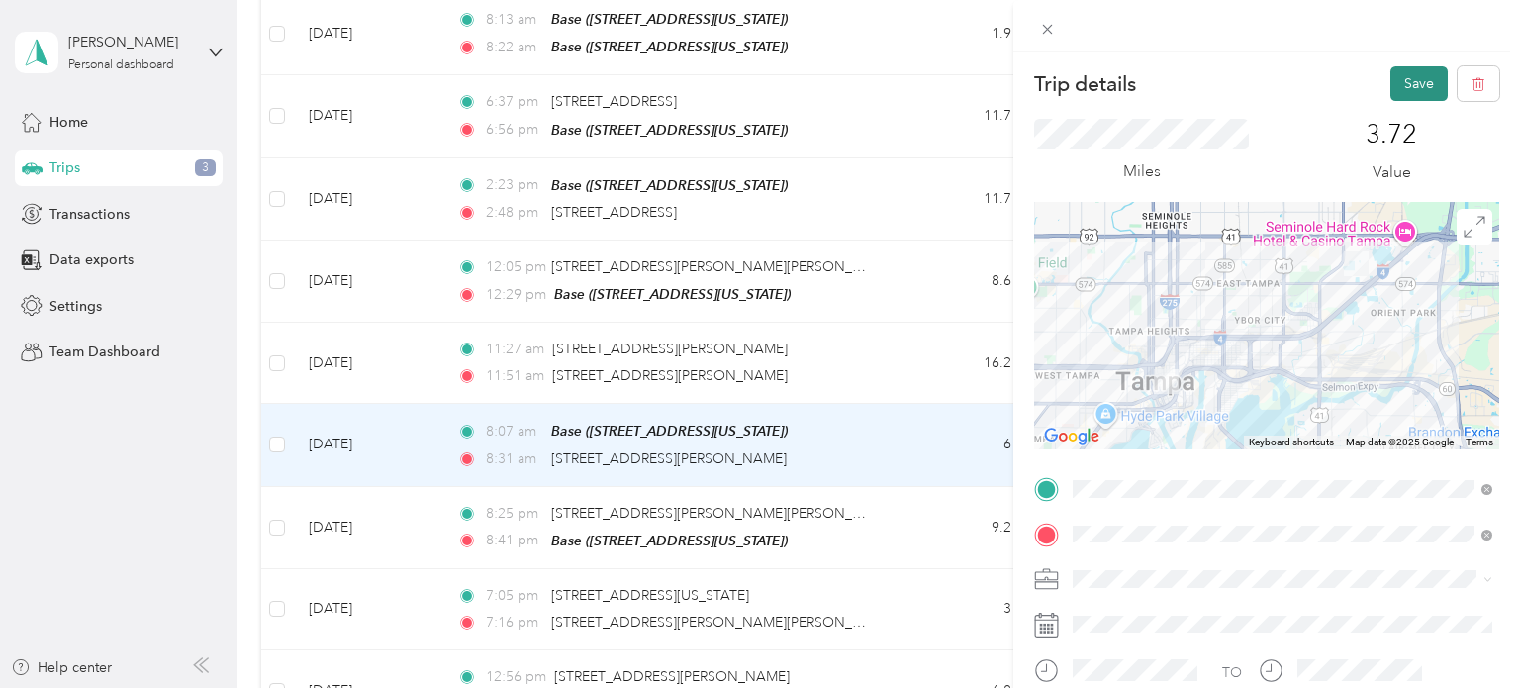
click at [1403, 99] on button "Save" at bounding box center [1418, 83] width 57 height 35
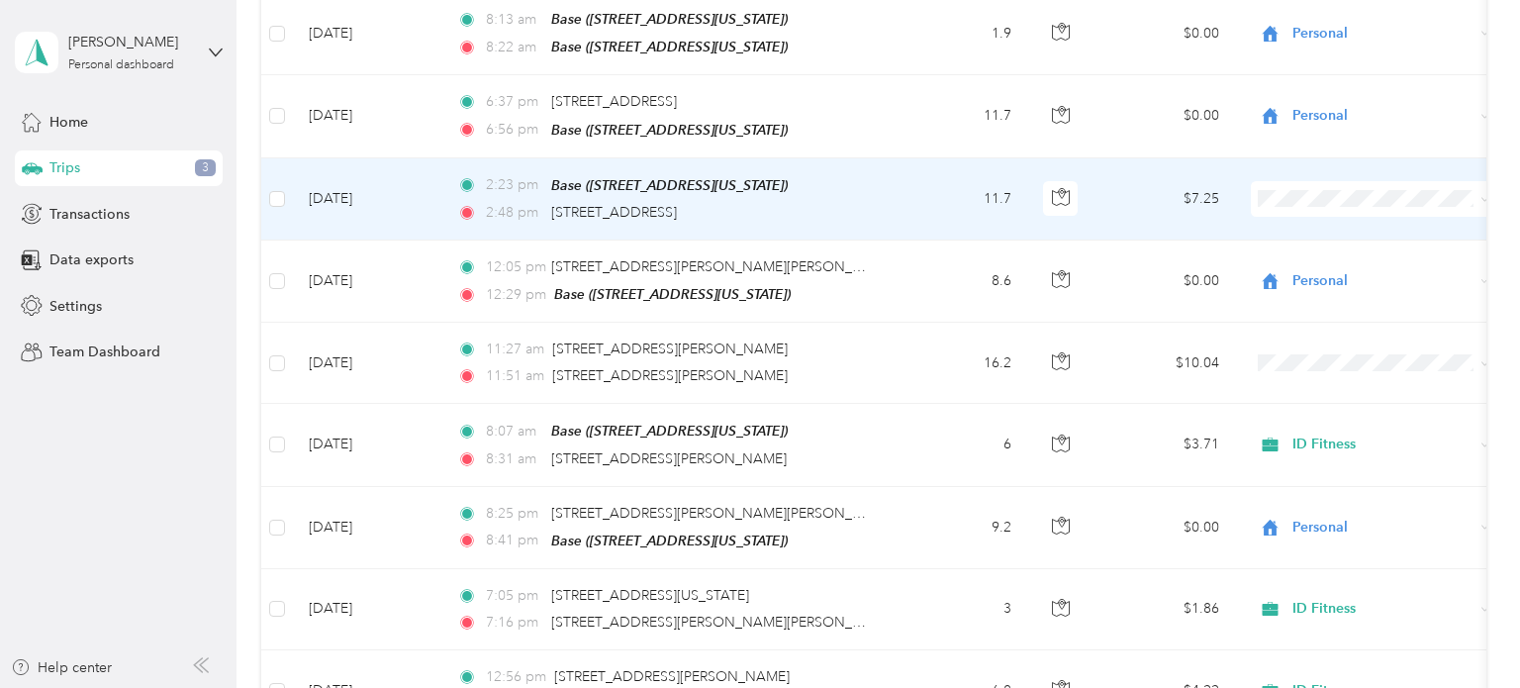
click at [912, 213] on td "11.7" at bounding box center [961, 199] width 131 height 82
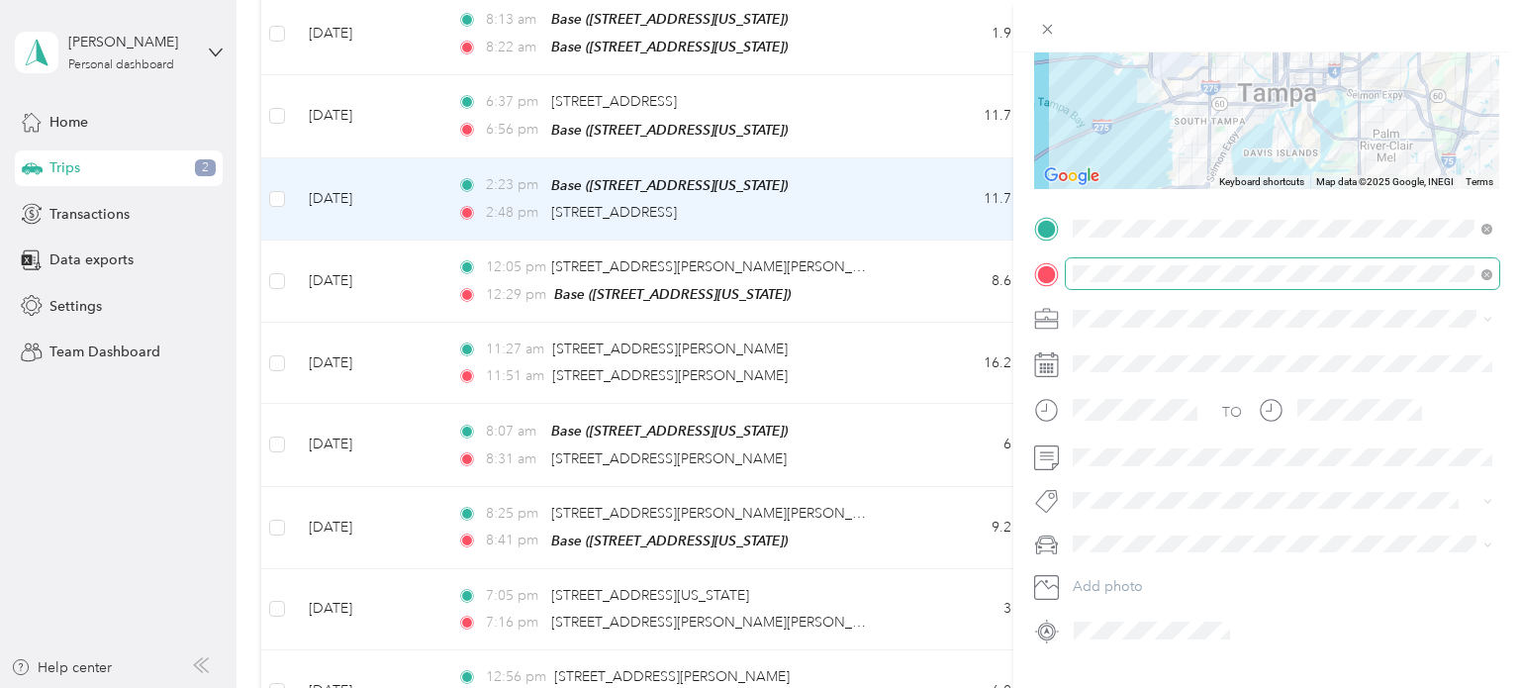
scroll to position [270, 0]
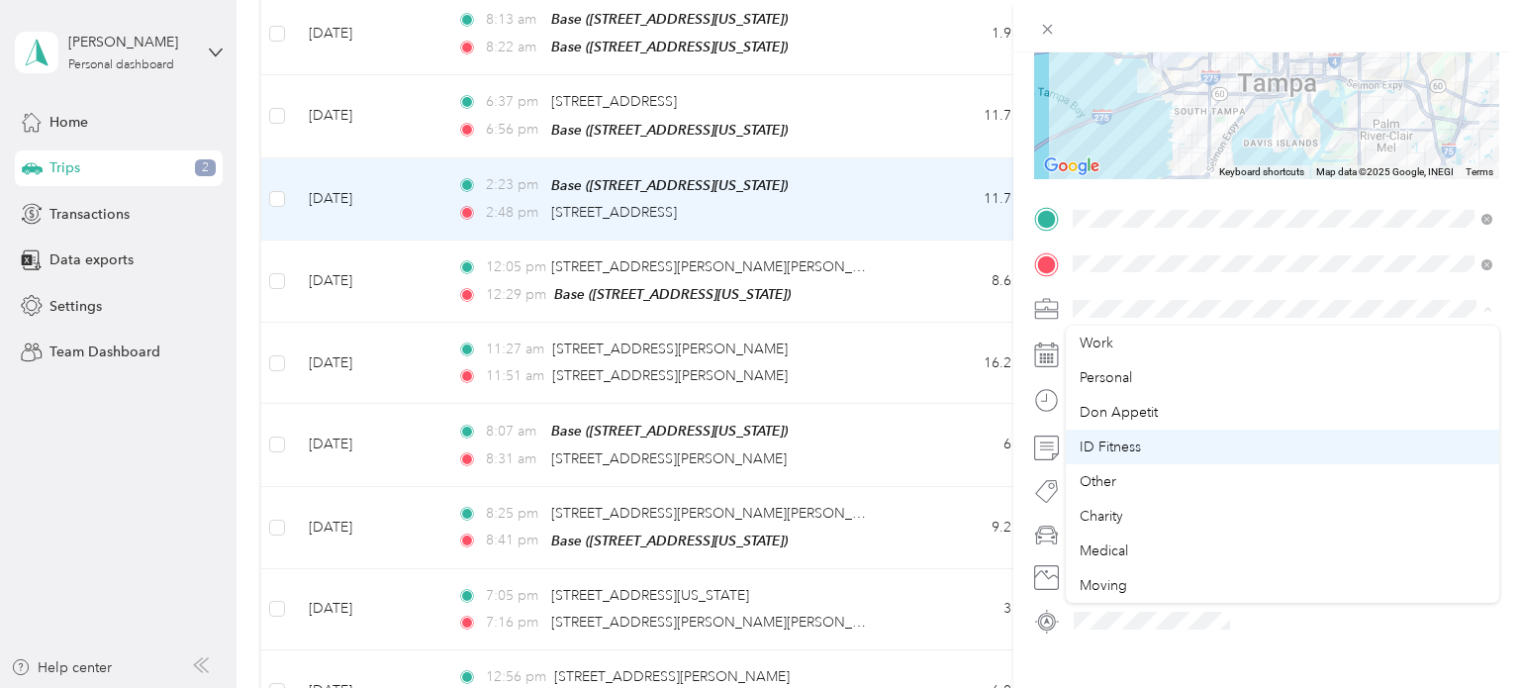
click at [1132, 438] on span "ID Fitness" at bounding box center [1109, 446] width 61 height 17
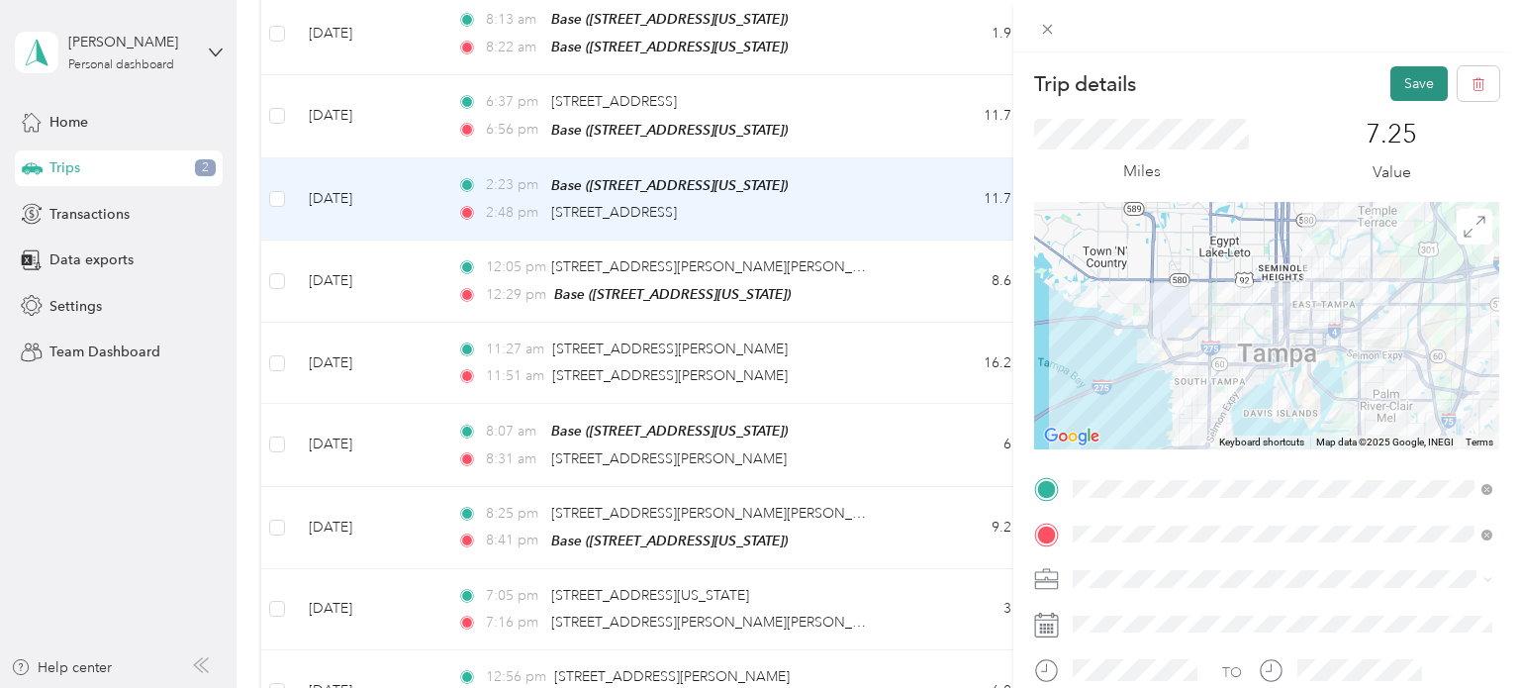
click at [1405, 76] on button "Save" at bounding box center [1418, 83] width 57 height 35
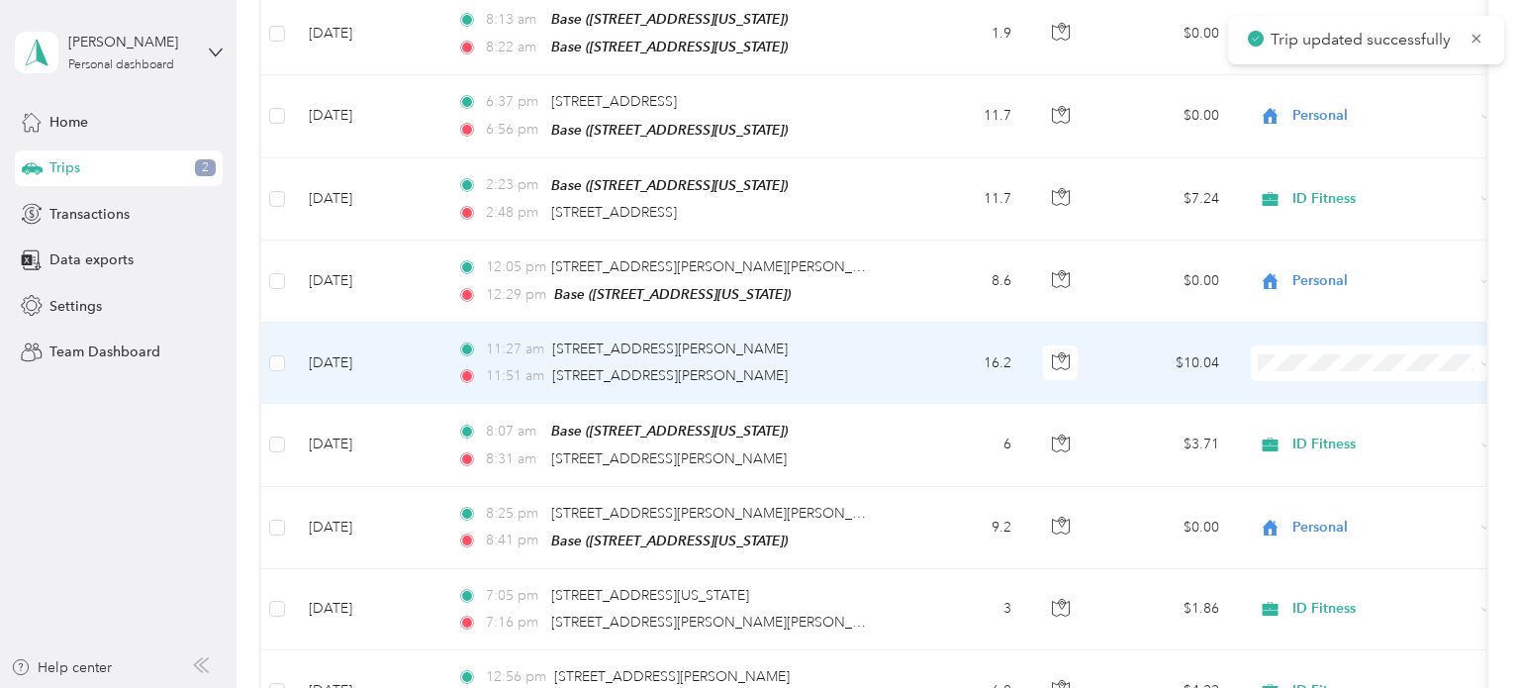
click at [927, 363] on td "16.2" at bounding box center [961, 363] width 131 height 81
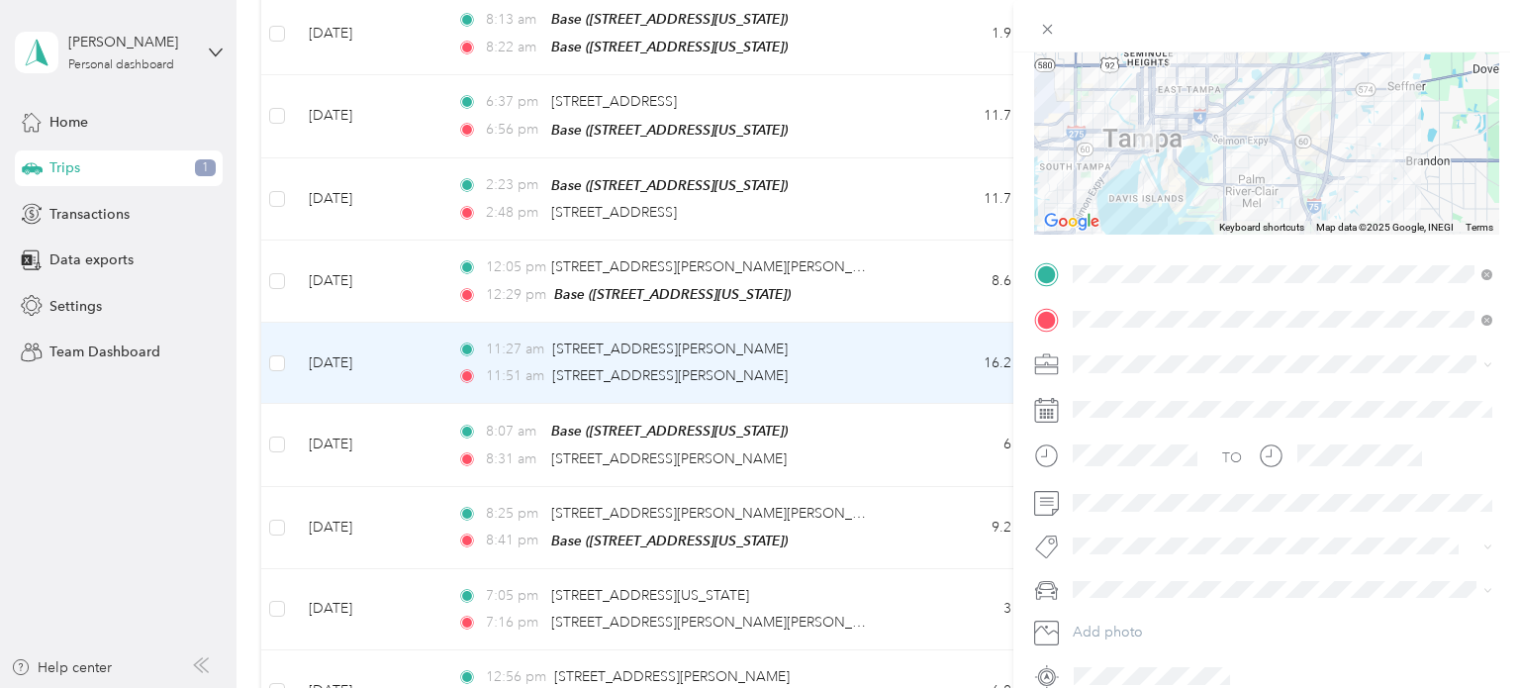
scroll to position [218, 0]
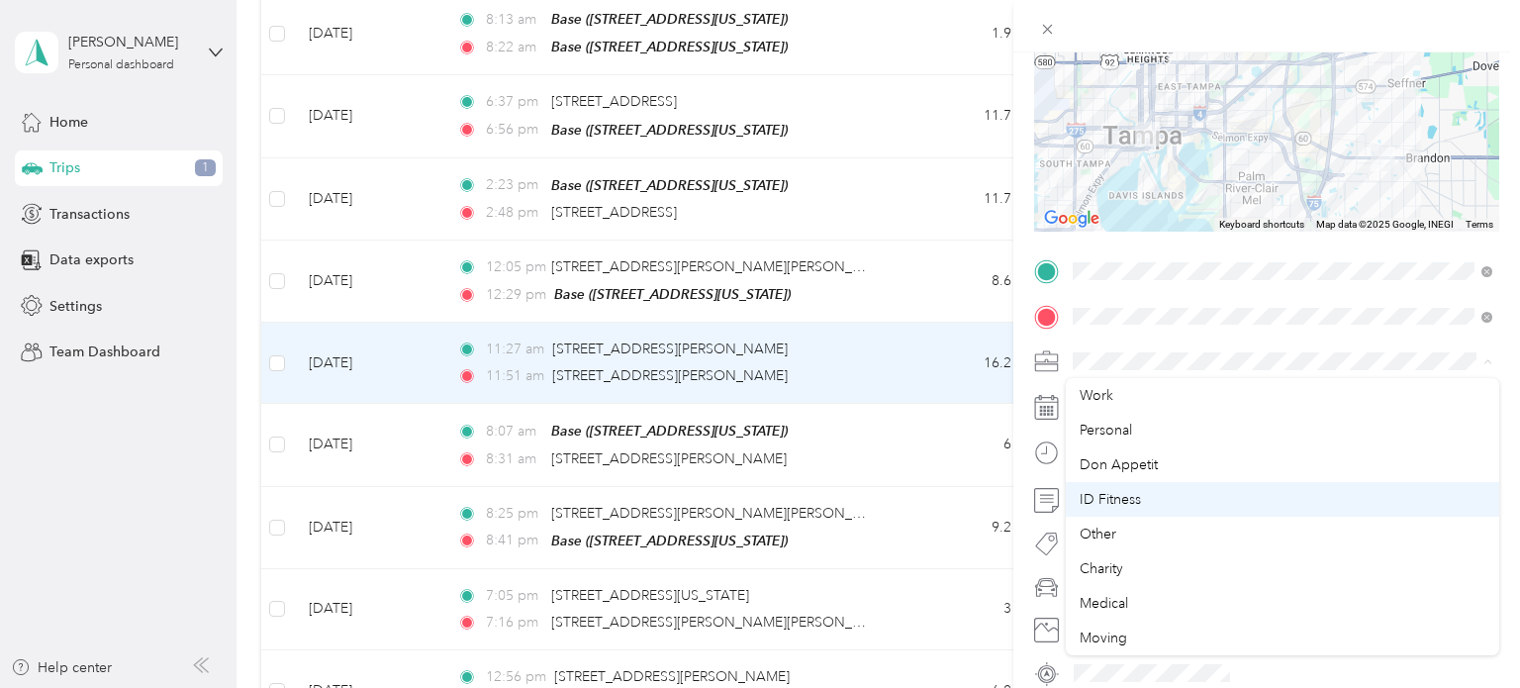
click at [1140, 504] on div "ID Fitness" at bounding box center [1282, 499] width 406 height 21
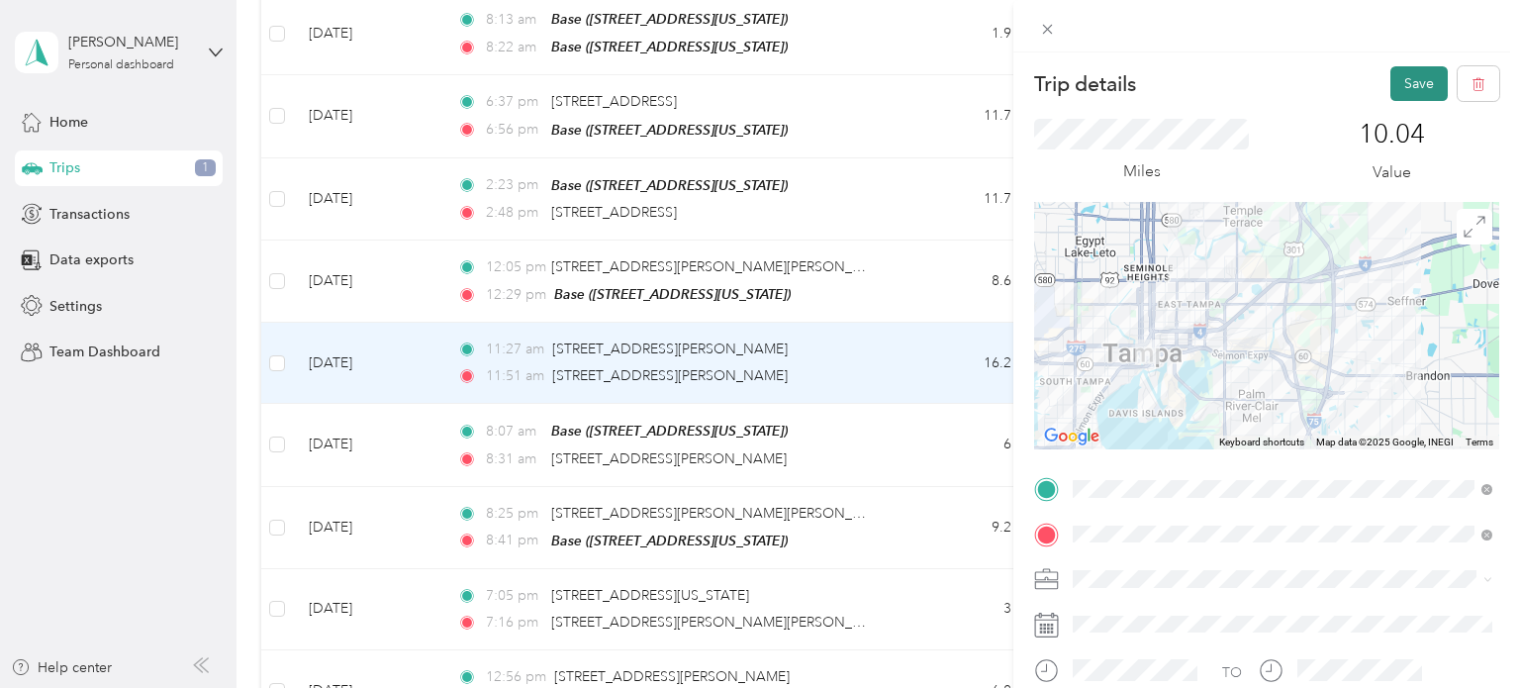
click at [1411, 84] on button "Save" at bounding box center [1418, 83] width 57 height 35
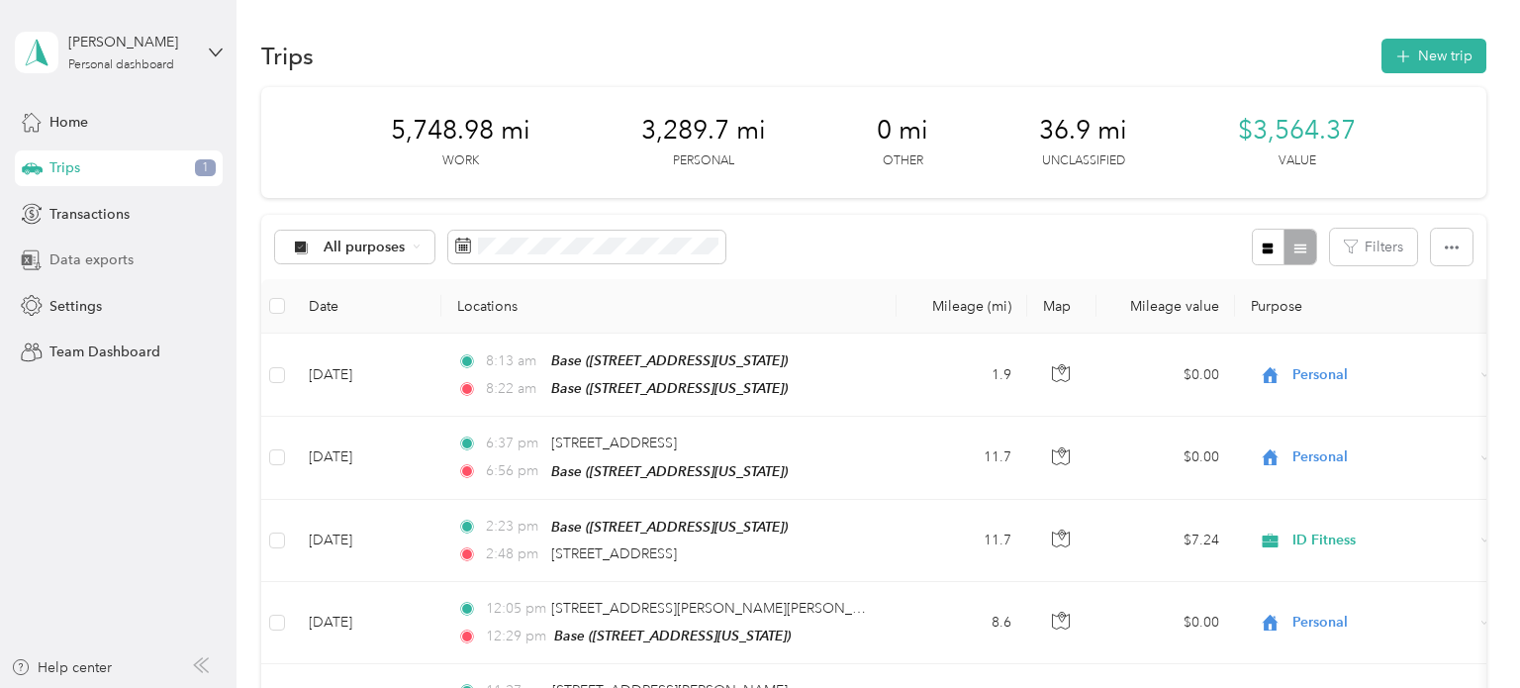
click at [95, 258] on span "Data exports" at bounding box center [91, 259] width 84 height 21
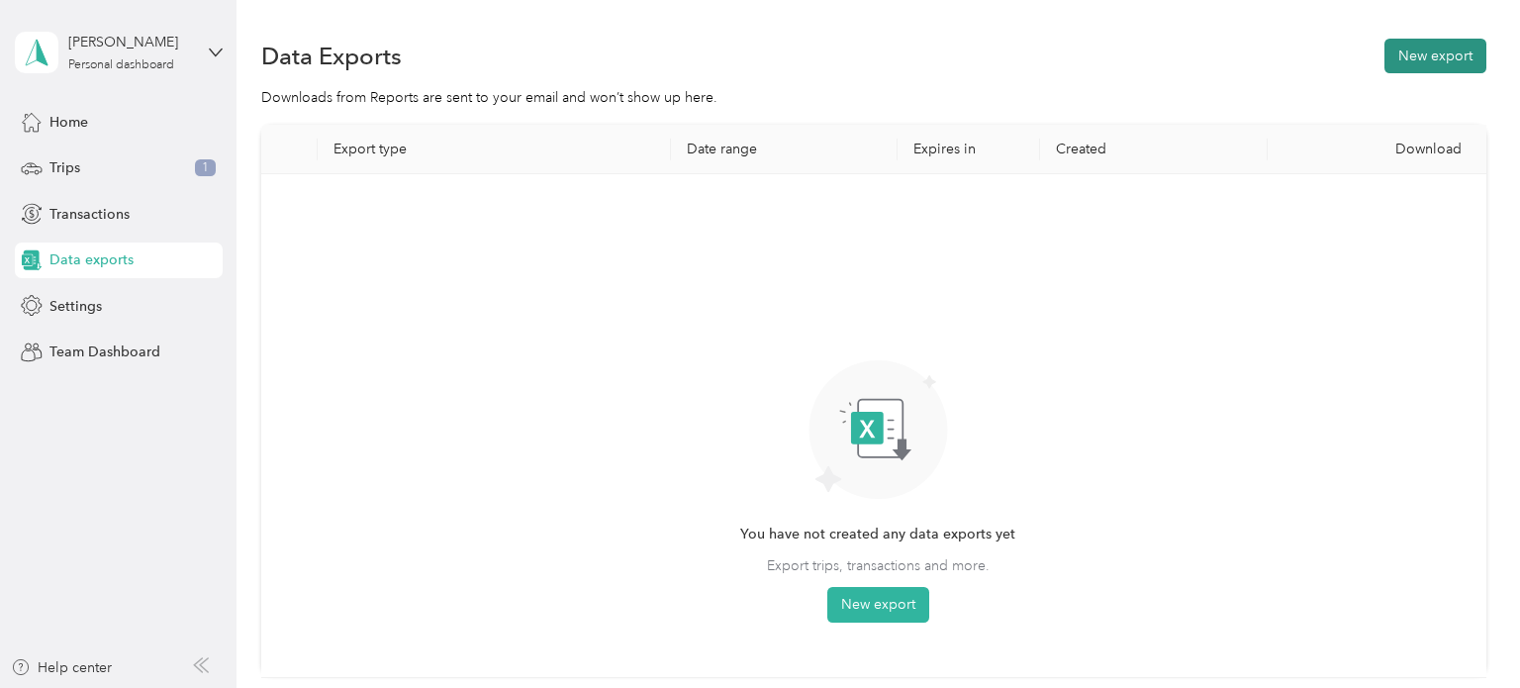
click at [1410, 55] on button "New export" at bounding box center [1435, 56] width 102 height 35
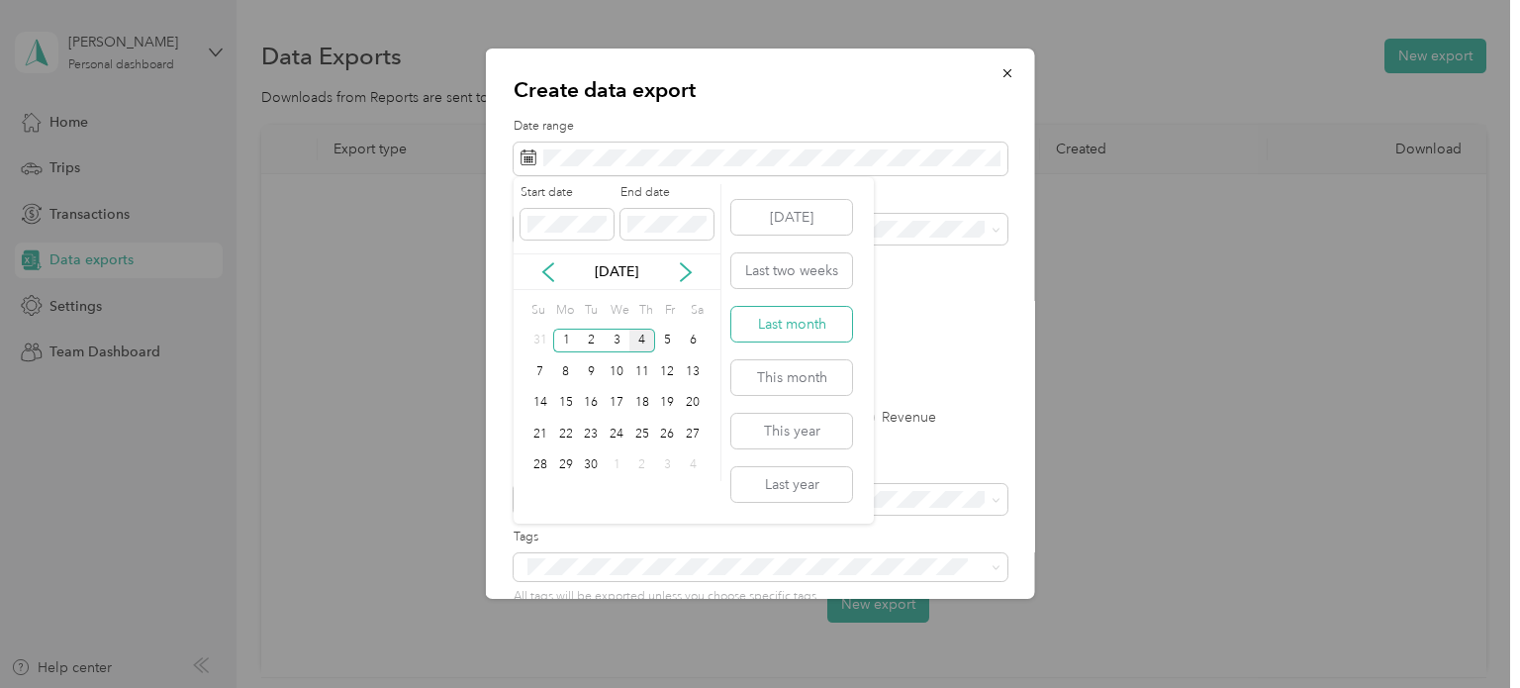
click at [798, 322] on button "Last month" at bounding box center [791, 324] width 121 height 35
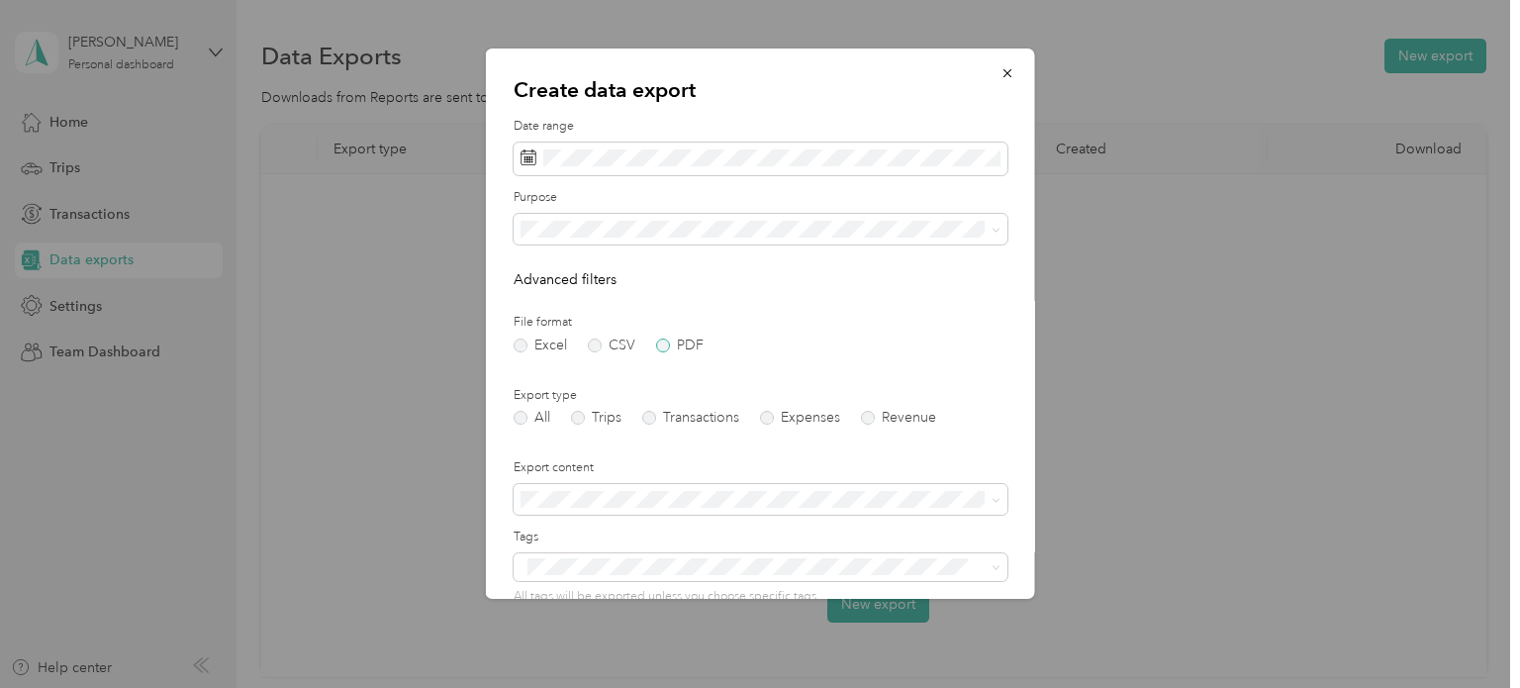
click at [663, 345] on label "PDF" at bounding box center [679, 345] width 47 height 14
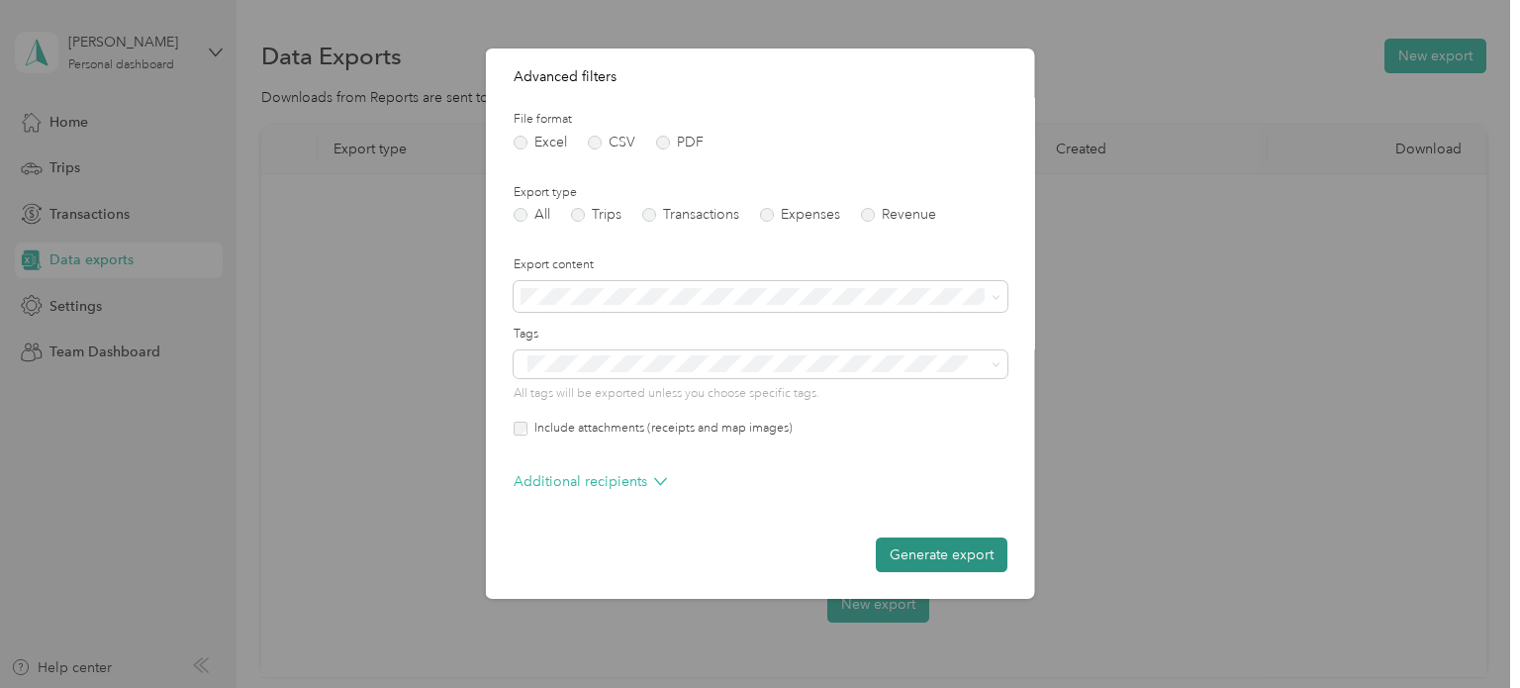
click at [932, 545] on button "Generate export" at bounding box center [942, 554] width 132 height 35
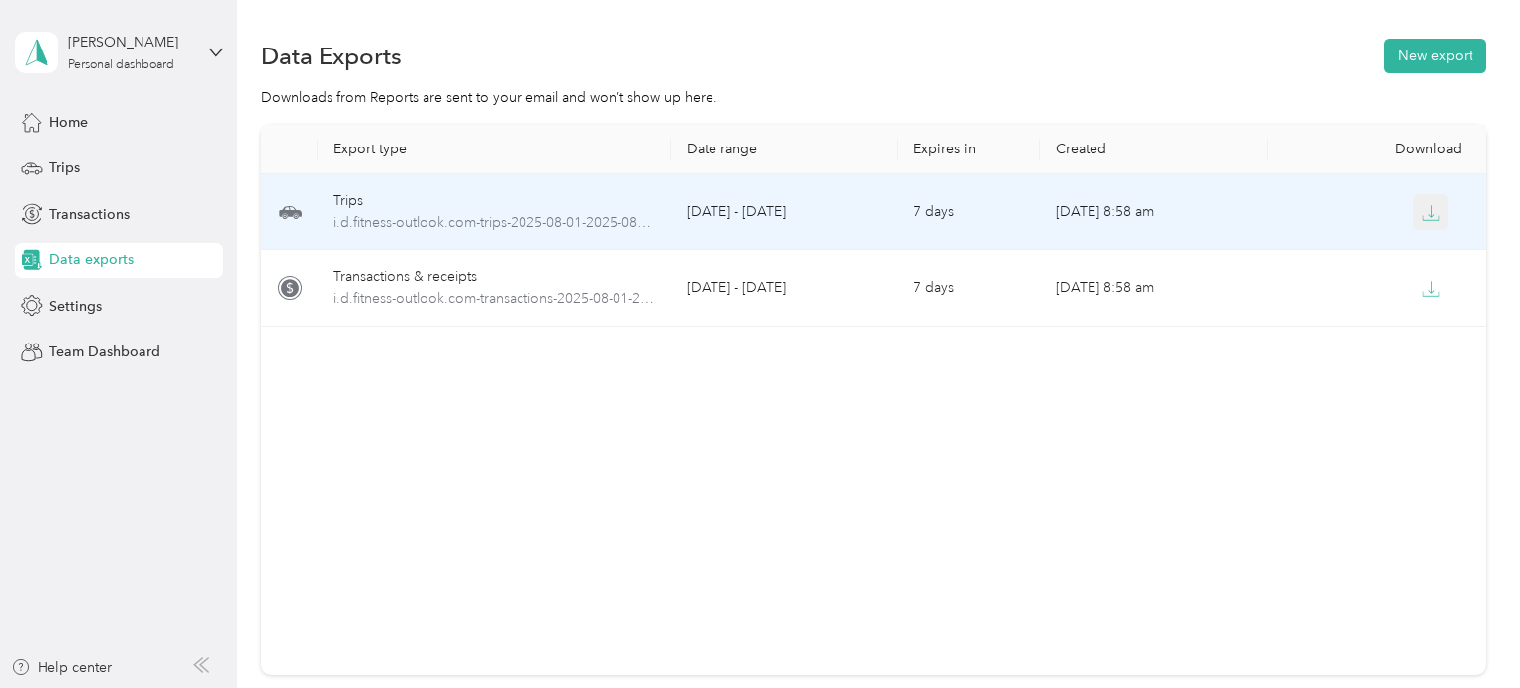
click at [1437, 216] on icon "button" at bounding box center [1431, 213] width 18 height 18
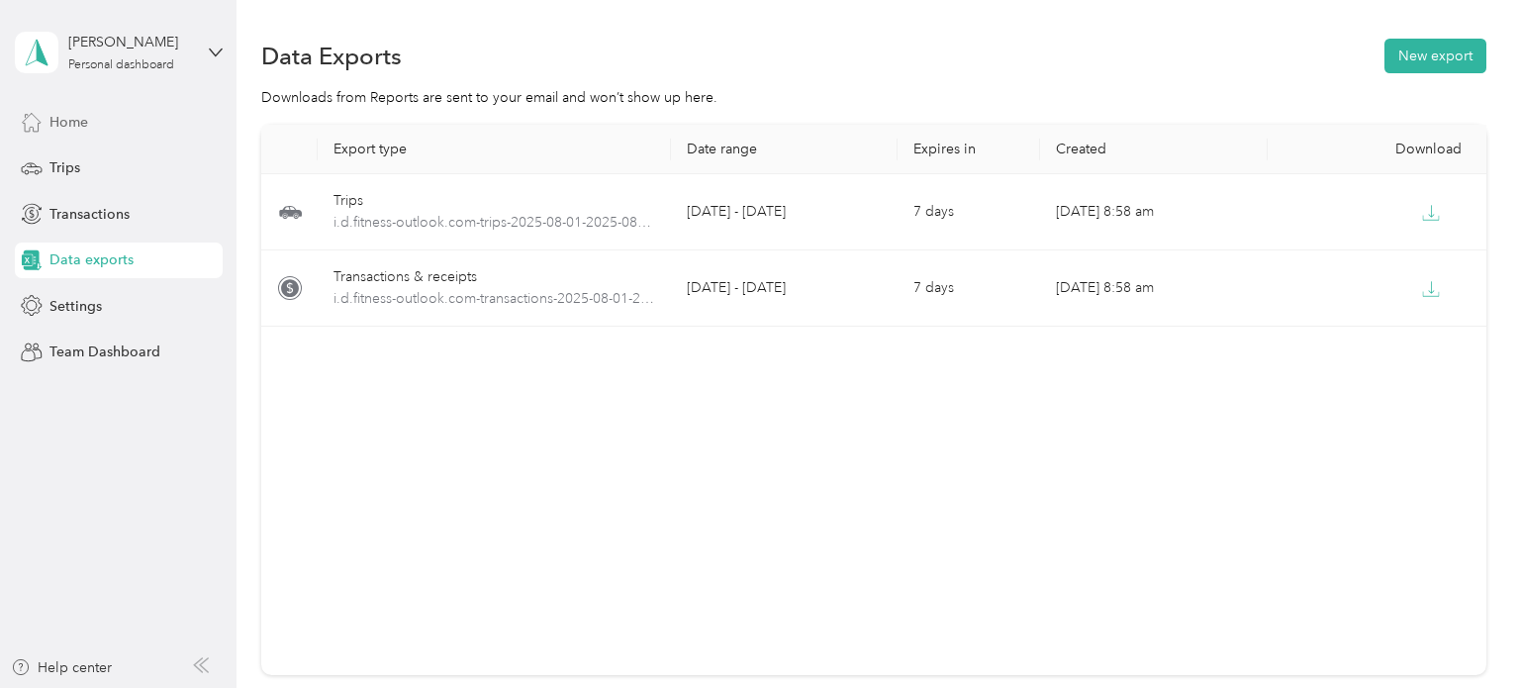
click at [91, 121] on div "Home" at bounding box center [119, 122] width 208 height 36
